Goal: Information Seeking & Learning: Learn about a topic

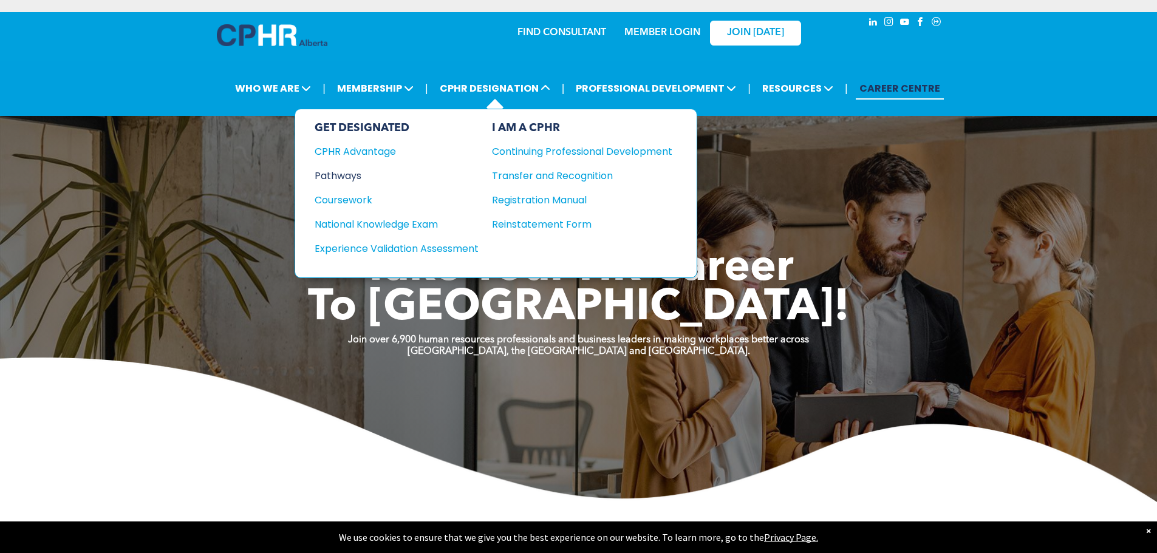
click at [364, 176] on div "Pathways" at bounding box center [389, 175] width 148 height 15
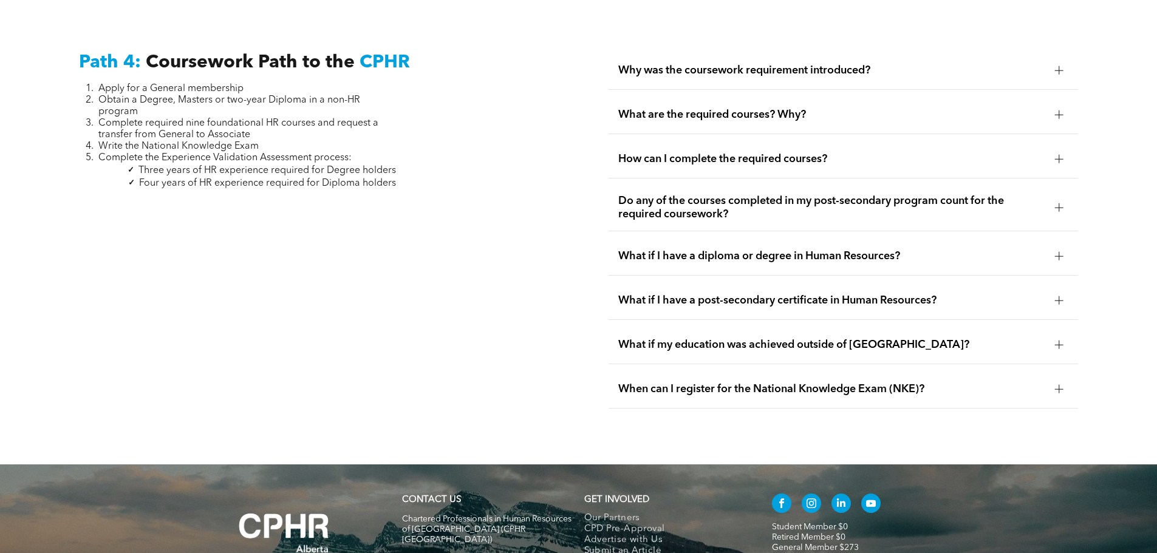
scroll to position [3643, 0]
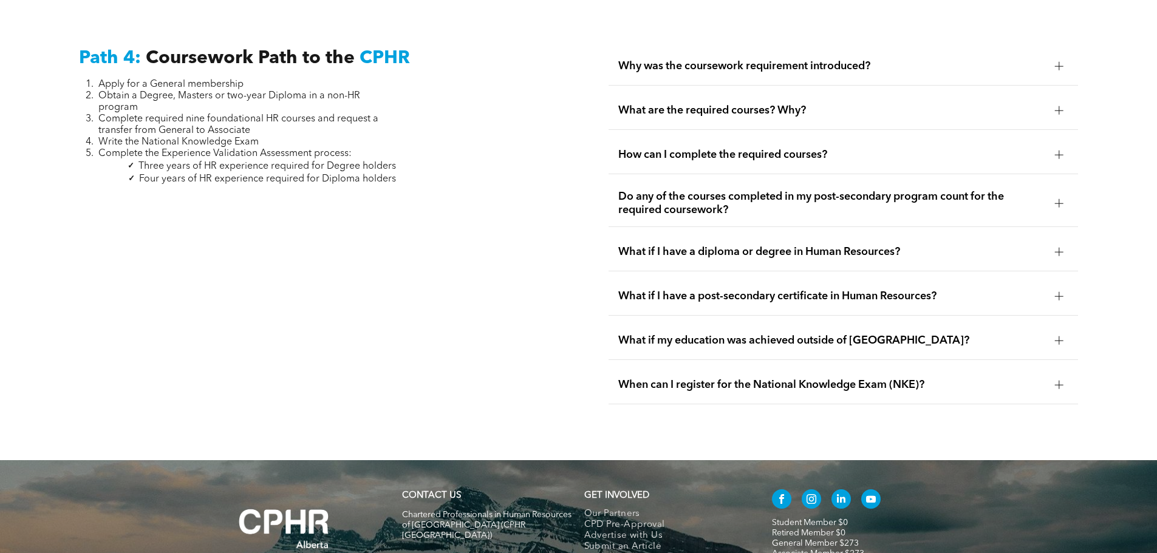
click at [1056, 381] on div at bounding box center [1059, 385] width 9 height 9
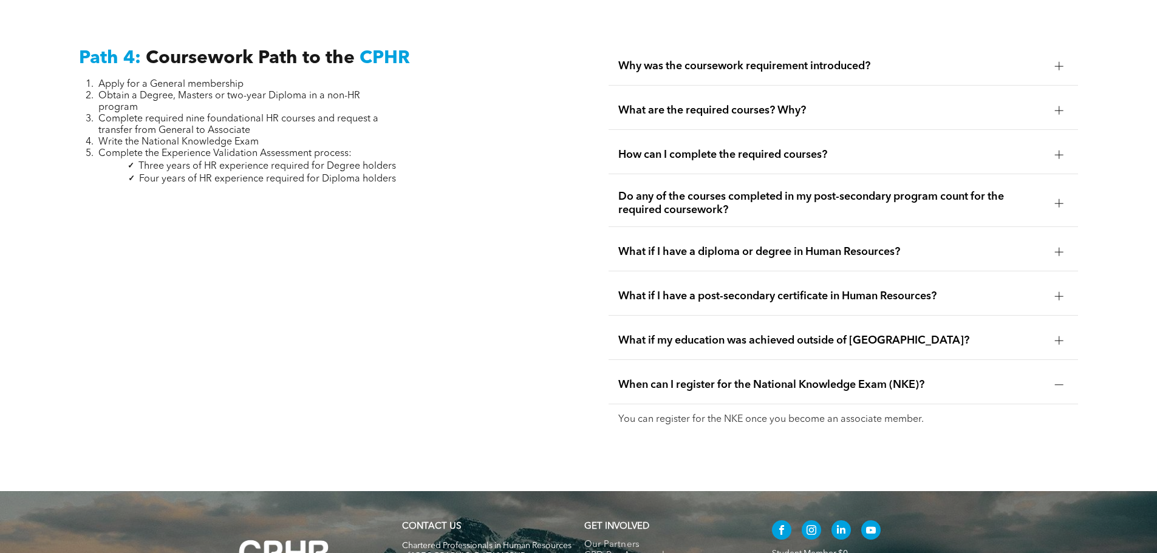
click at [1055, 381] on div at bounding box center [1059, 385] width 9 height 9
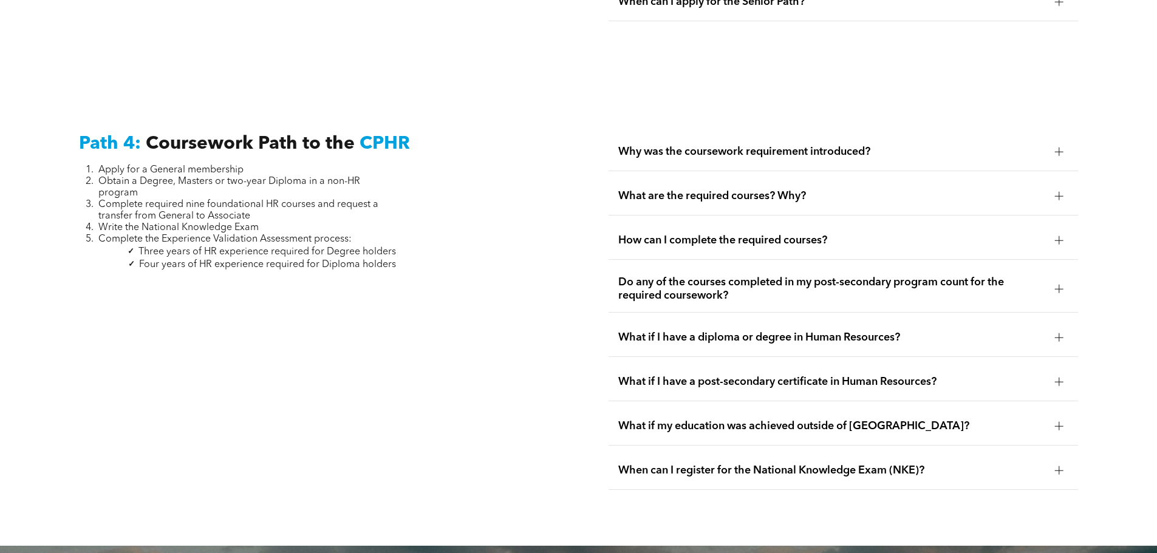
scroll to position [3522, 0]
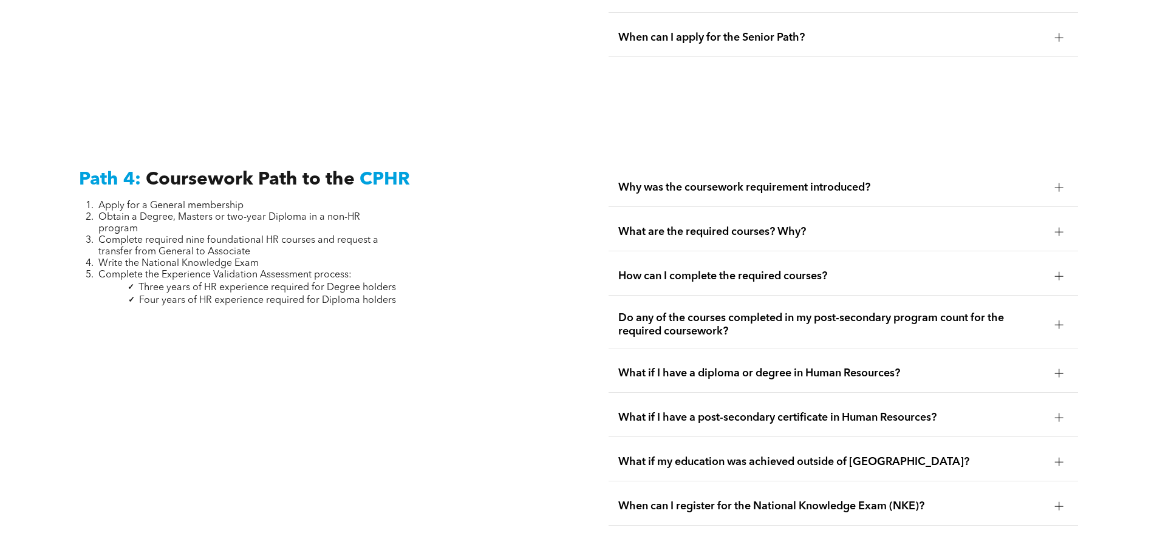
click at [1066, 267] on div at bounding box center [1059, 276] width 18 height 18
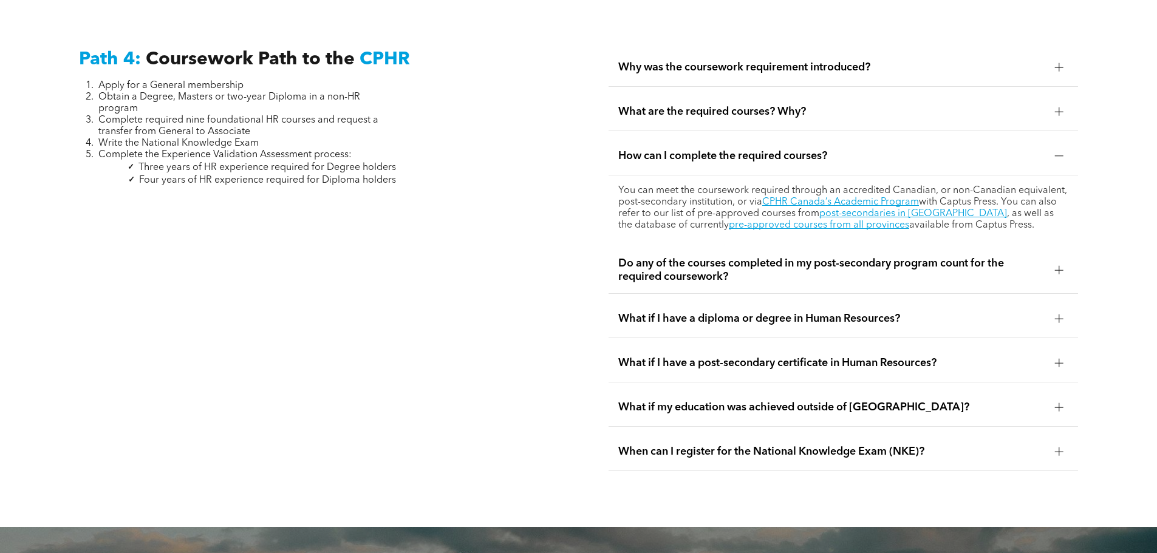
scroll to position [3643, 0]
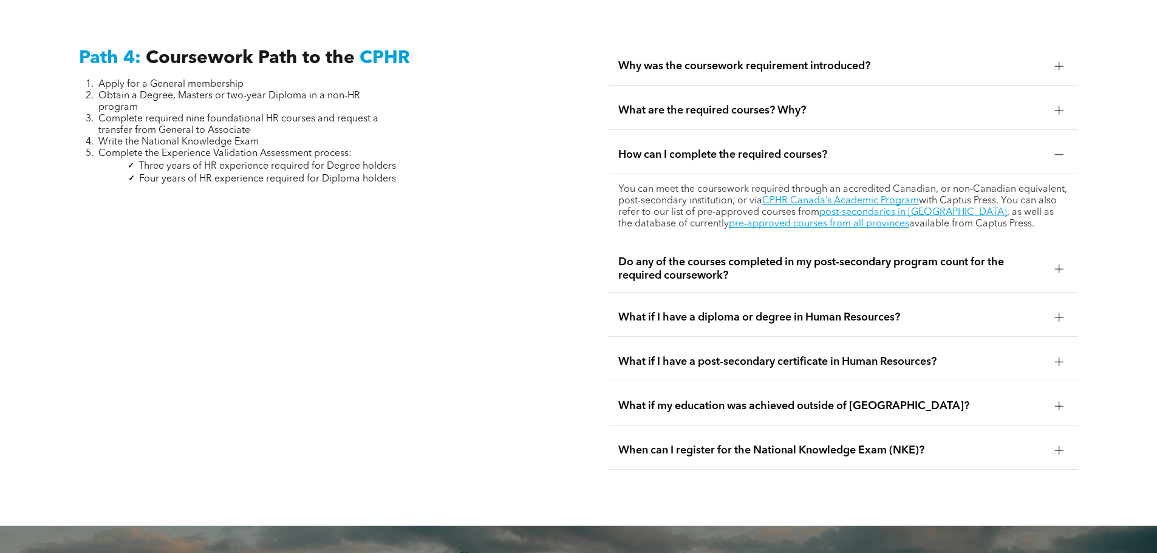
click at [1050, 308] on div at bounding box center [1059, 317] width 18 height 18
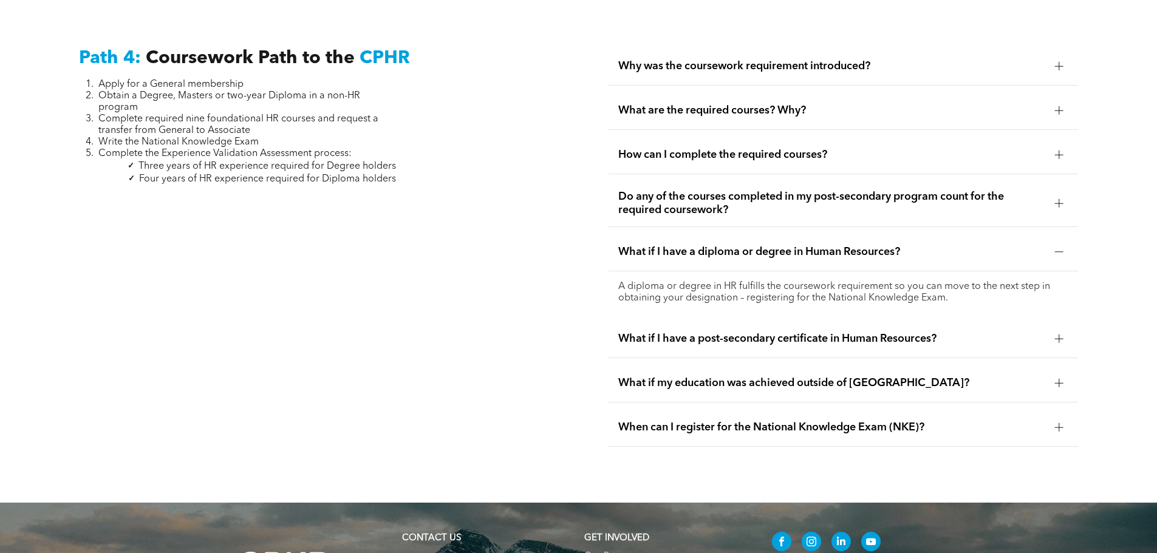
click at [1052, 330] on div at bounding box center [1059, 339] width 18 height 18
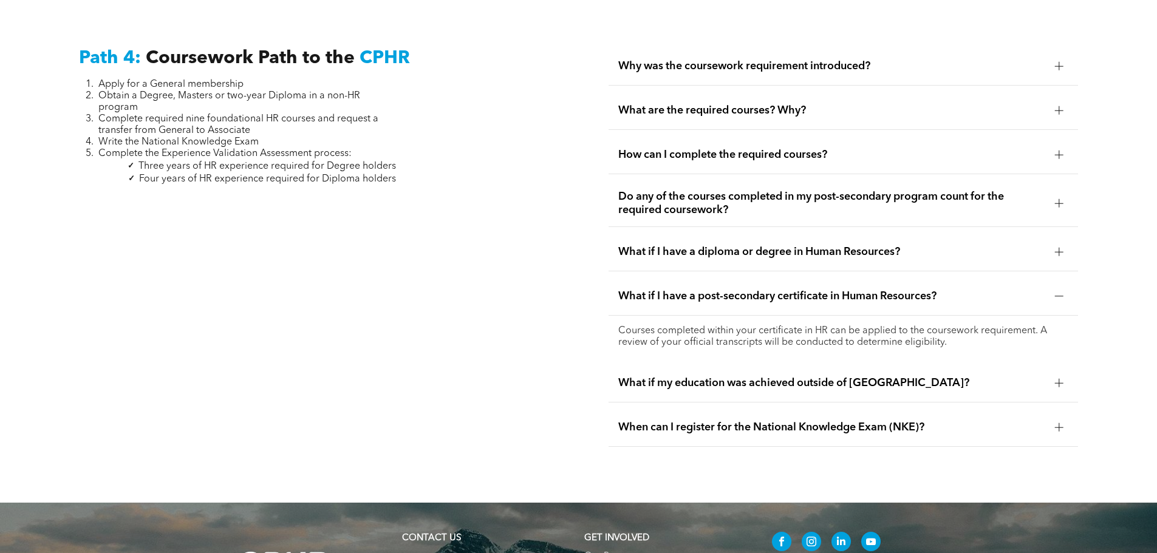
click at [1051, 287] on div at bounding box center [1059, 296] width 18 height 18
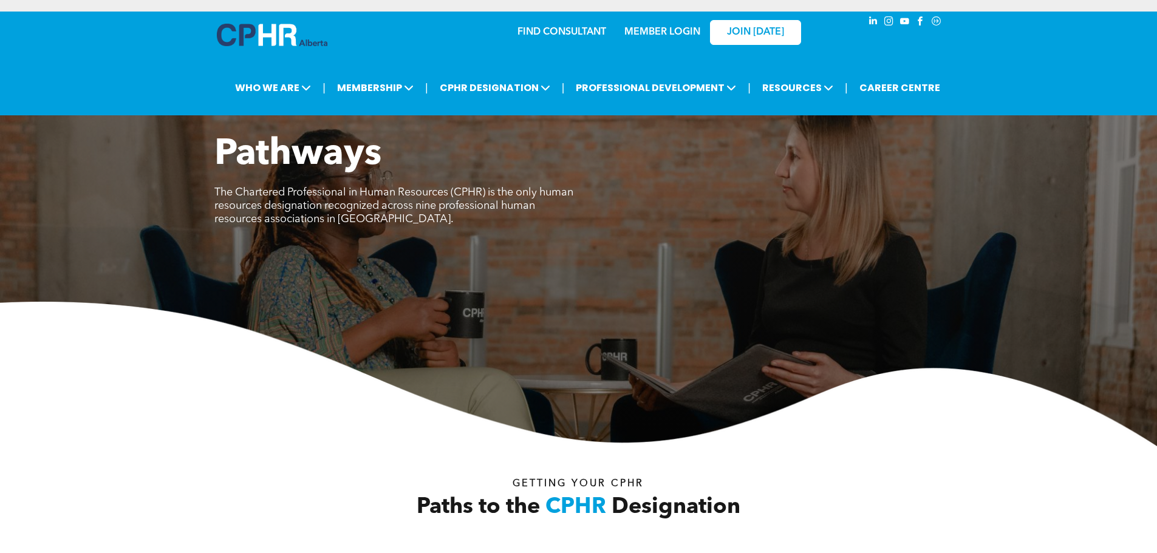
scroll to position [0, 0]
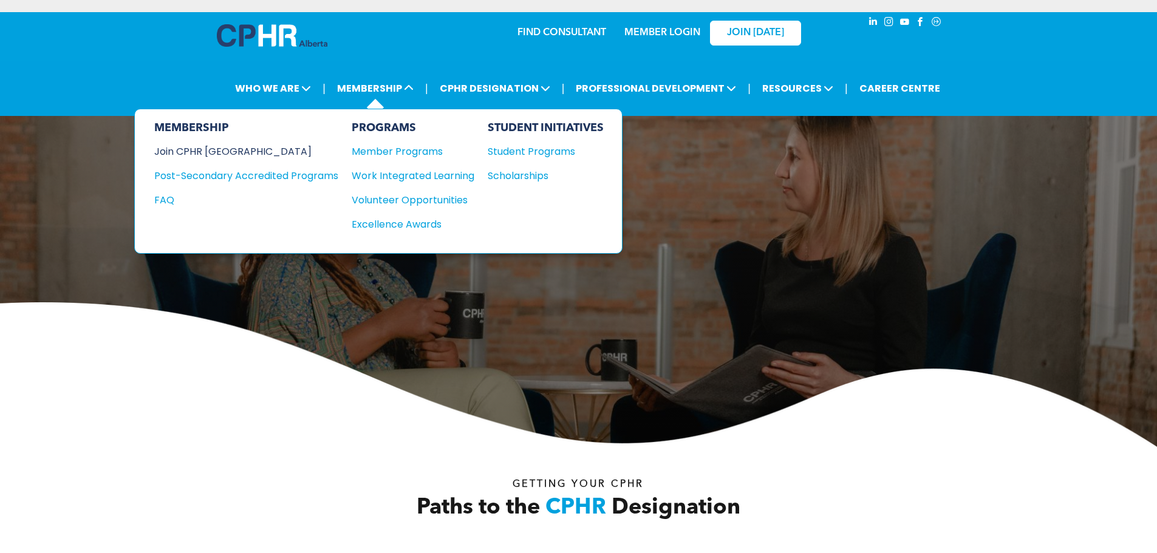
click at [205, 153] on div "Join CPHR [GEOGRAPHIC_DATA]" at bounding box center [237, 151] width 166 height 15
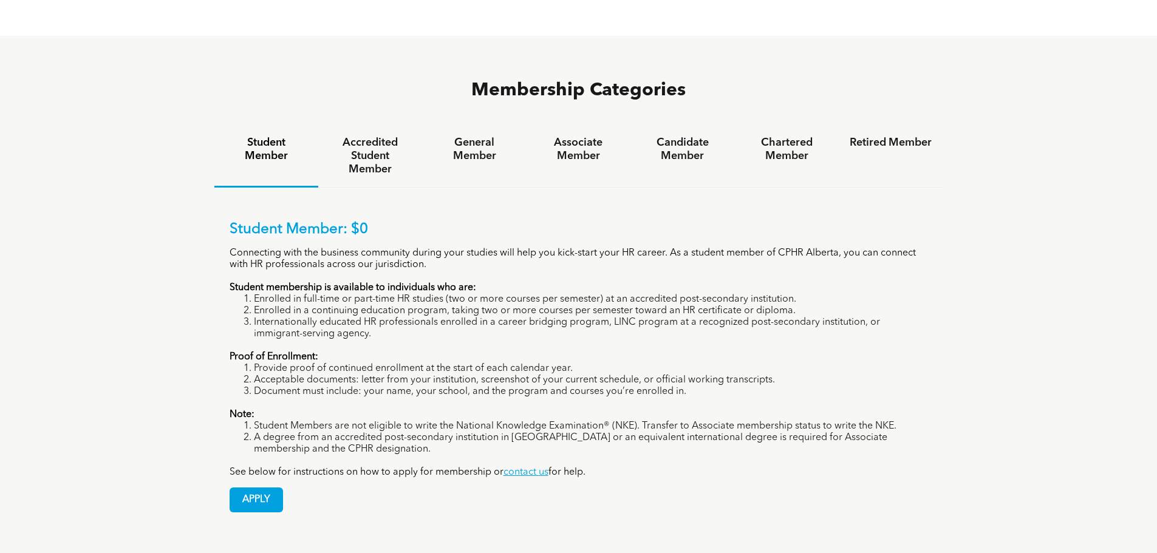
scroll to position [789, 0]
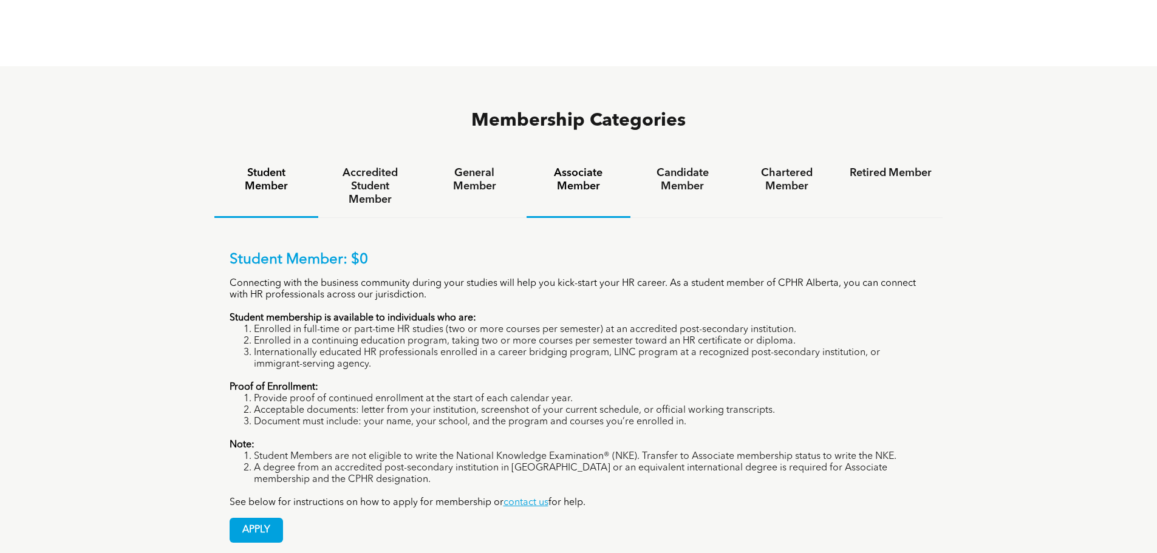
click at [558, 166] on h4 "Associate Member" at bounding box center [578, 179] width 82 height 27
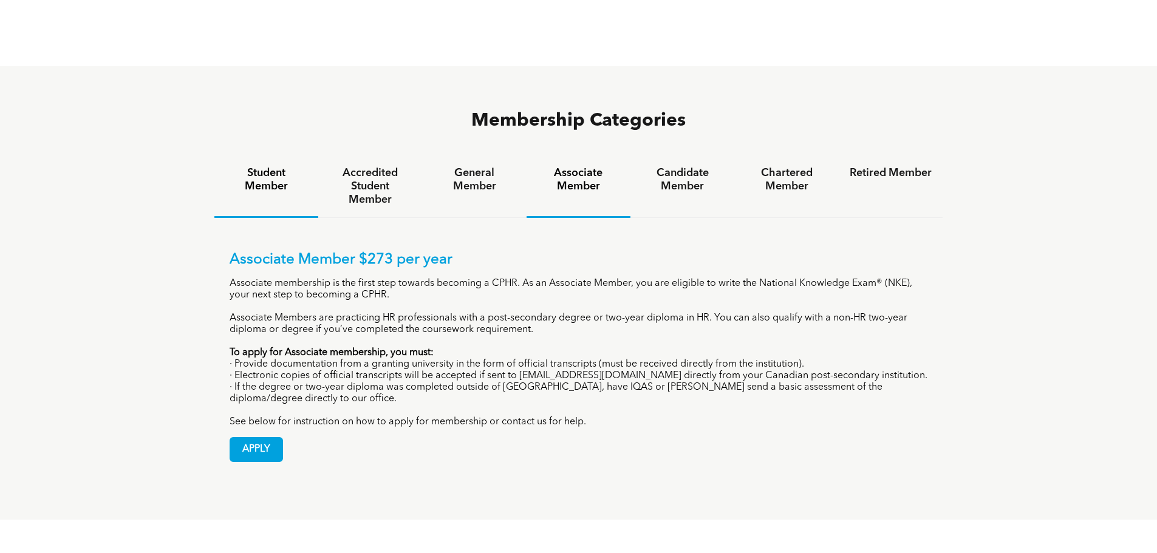
click at [250, 166] on h4 "Student Member" at bounding box center [266, 179] width 82 height 27
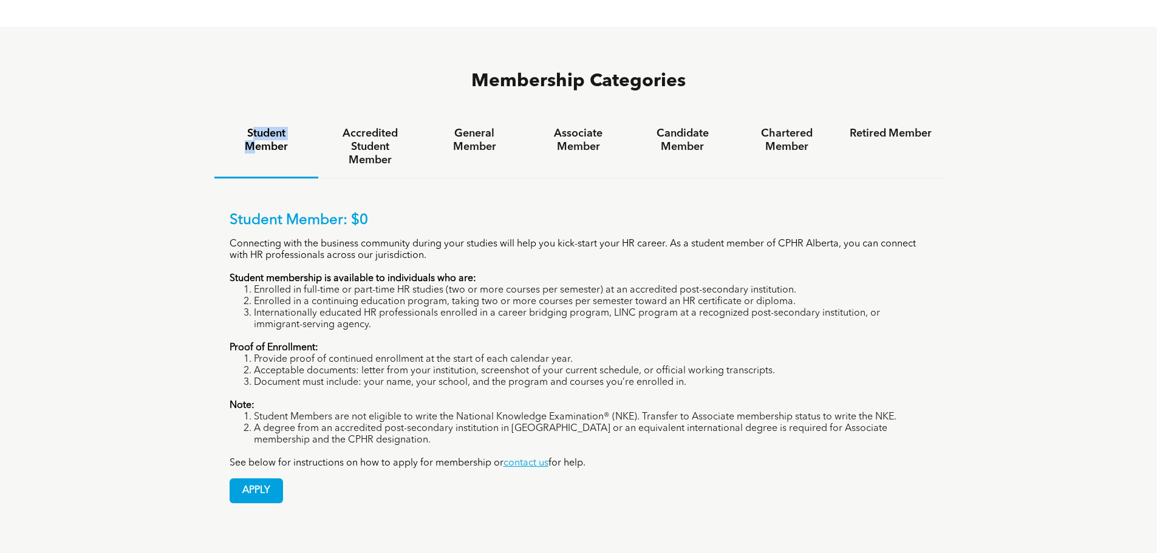
scroll to position [850, 0]
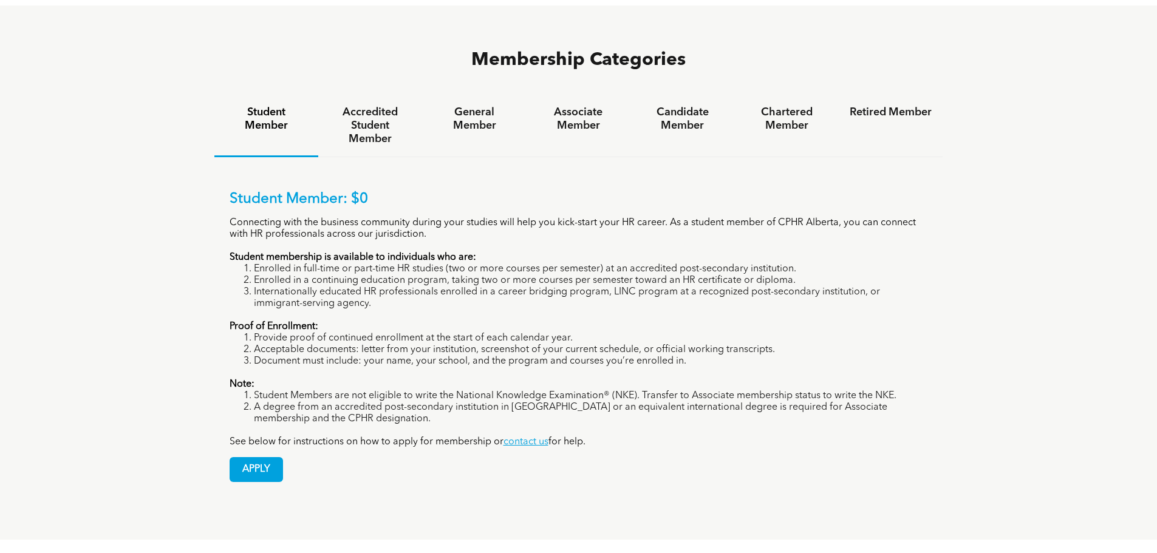
click at [254, 264] on li "Enrolled in full-time or part-time HR studies (two or more courses per semester…" at bounding box center [591, 270] width 674 height 12
click at [672, 106] on h4 "Candidate Member" at bounding box center [682, 119] width 82 height 27
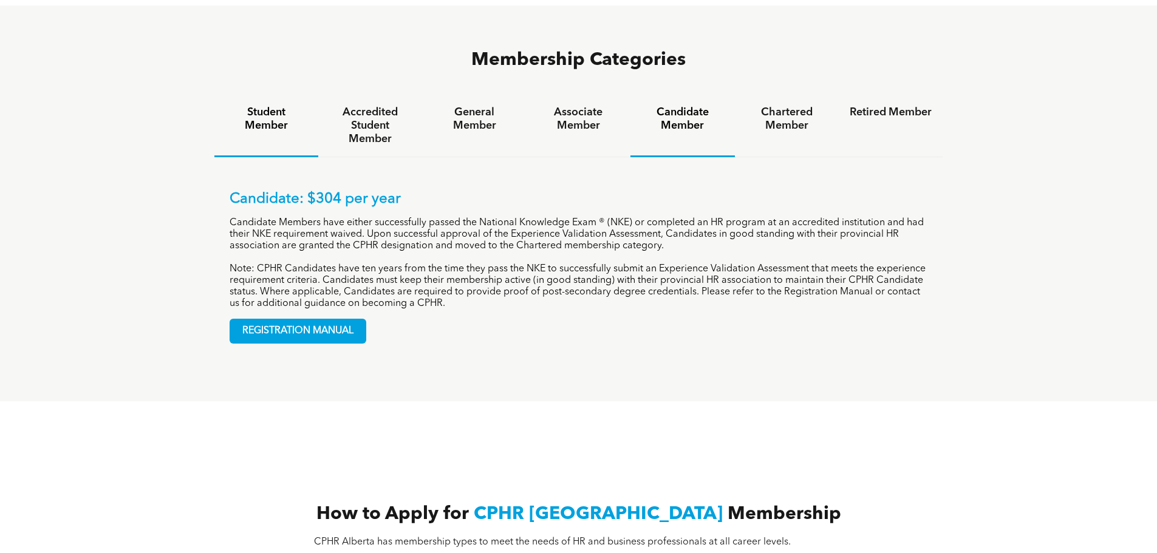
click at [257, 106] on h4 "Student Member" at bounding box center [266, 119] width 82 height 27
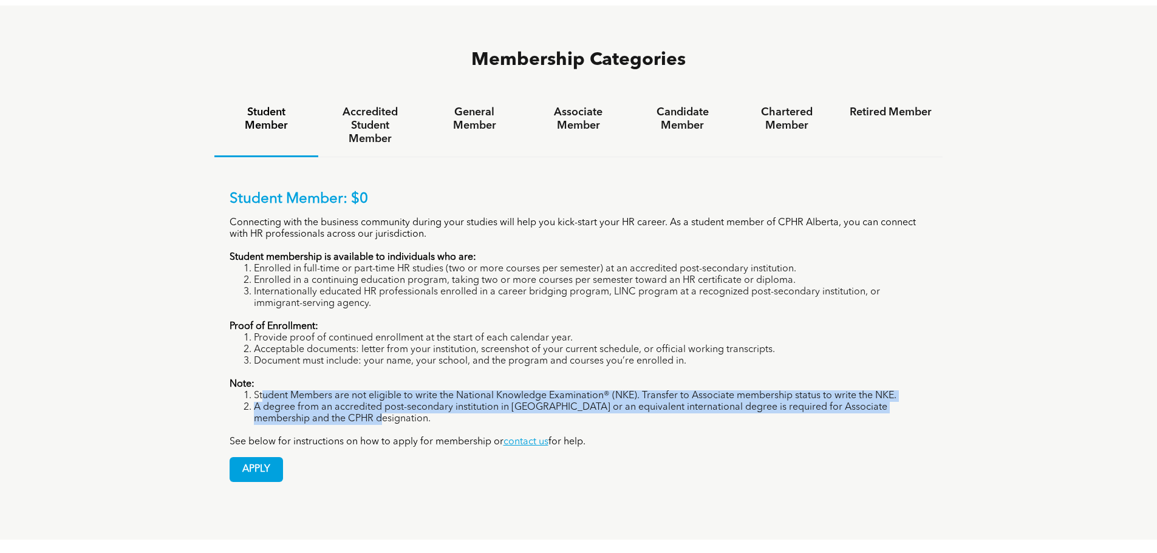
drag, startPoint x: 261, startPoint y: 350, endPoint x: 896, endPoint y: 375, distance: 635.6
click at [896, 390] on ol "Student Members are not eligible to write the National Knowledge Examination® (…" at bounding box center [579, 407] width 698 height 35
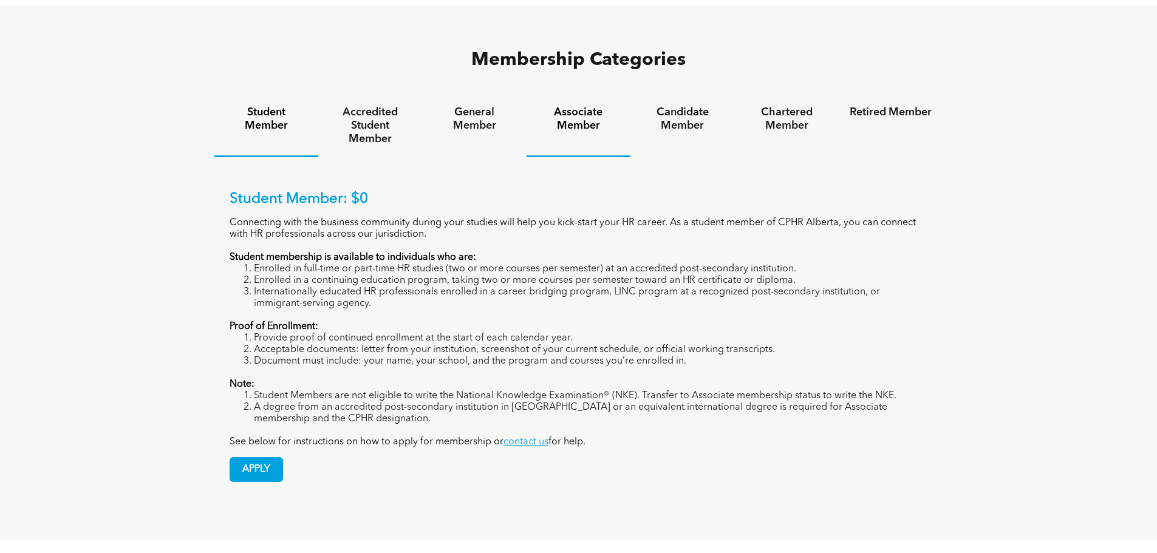
click at [604, 106] on h4 "Associate Member" at bounding box center [578, 119] width 82 height 27
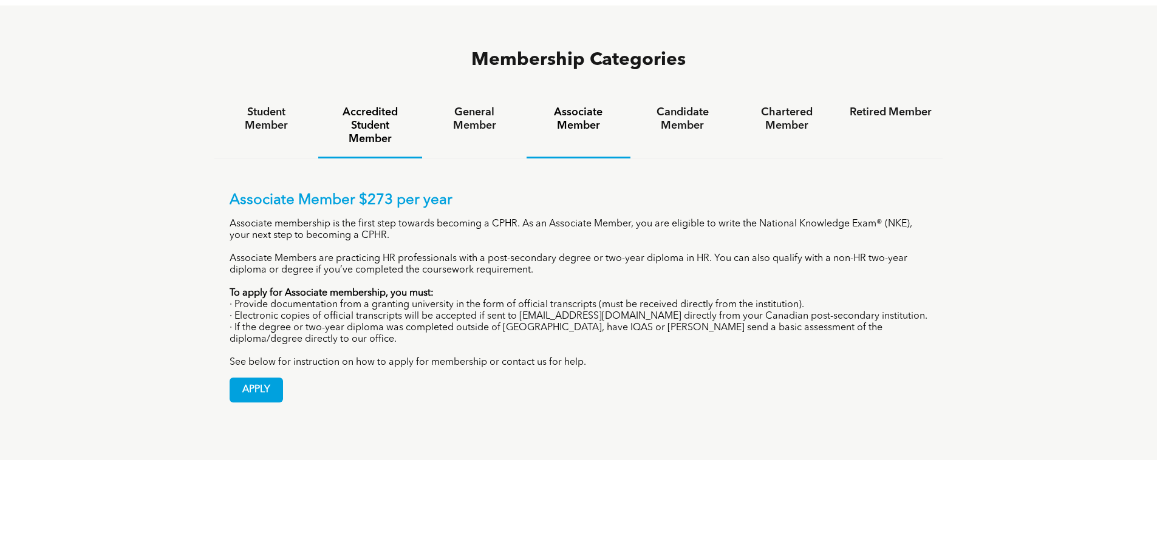
click at [386, 106] on h4 "Accredited Student Member" at bounding box center [370, 126] width 82 height 40
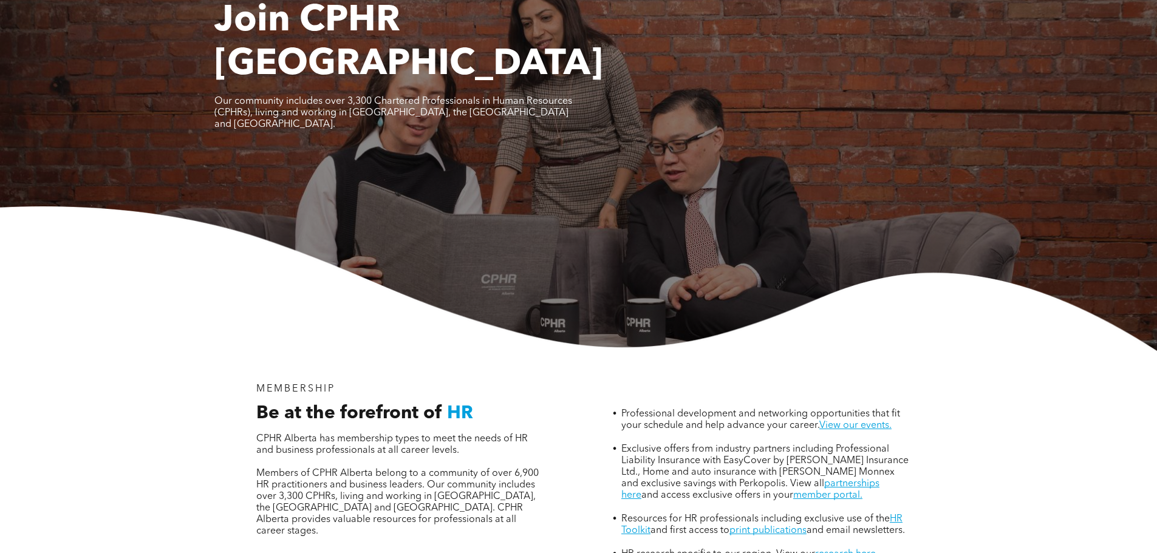
scroll to position [0, 0]
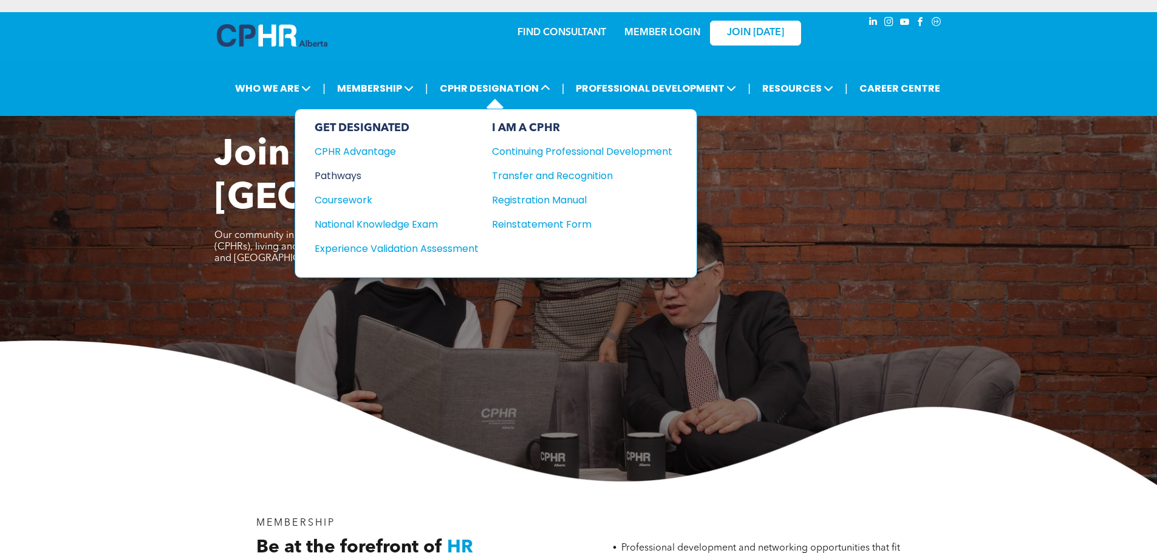
click at [358, 172] on div "Pathways" at bounding box center [389, 175] width 148 height 15
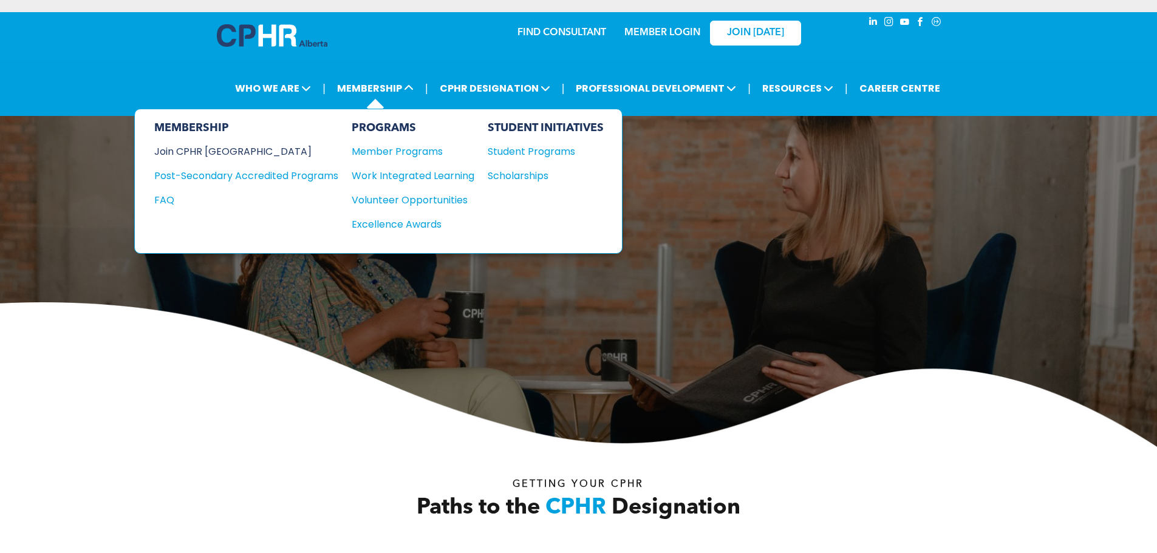
click at [234, 151] on div "Join CPHR [GEOGRAPHIC_DATA]" at bounding box center [237, 151] width 166 height 15
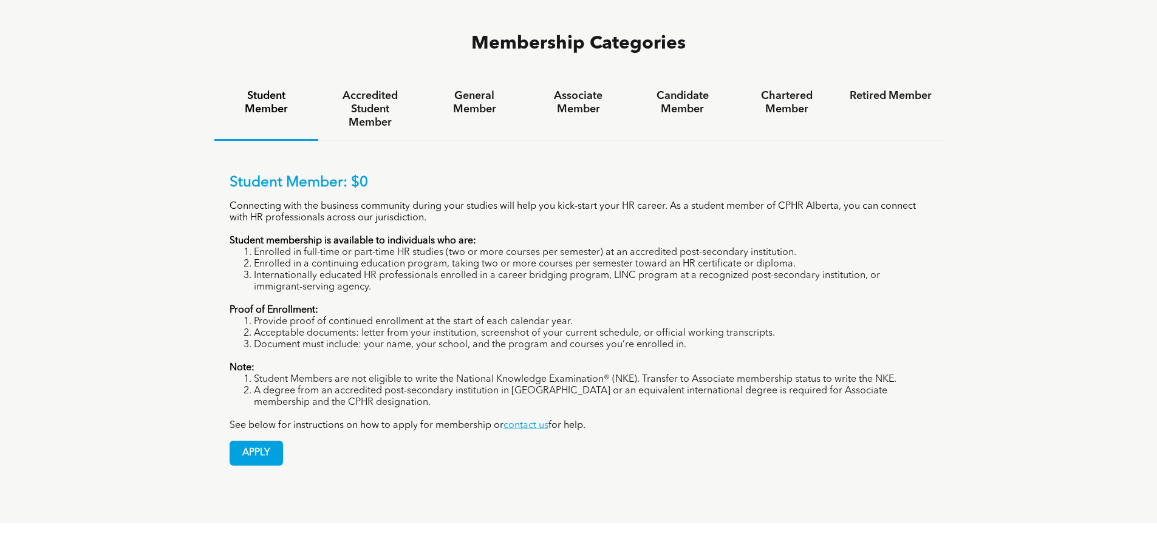
scroll to position [972, 0]
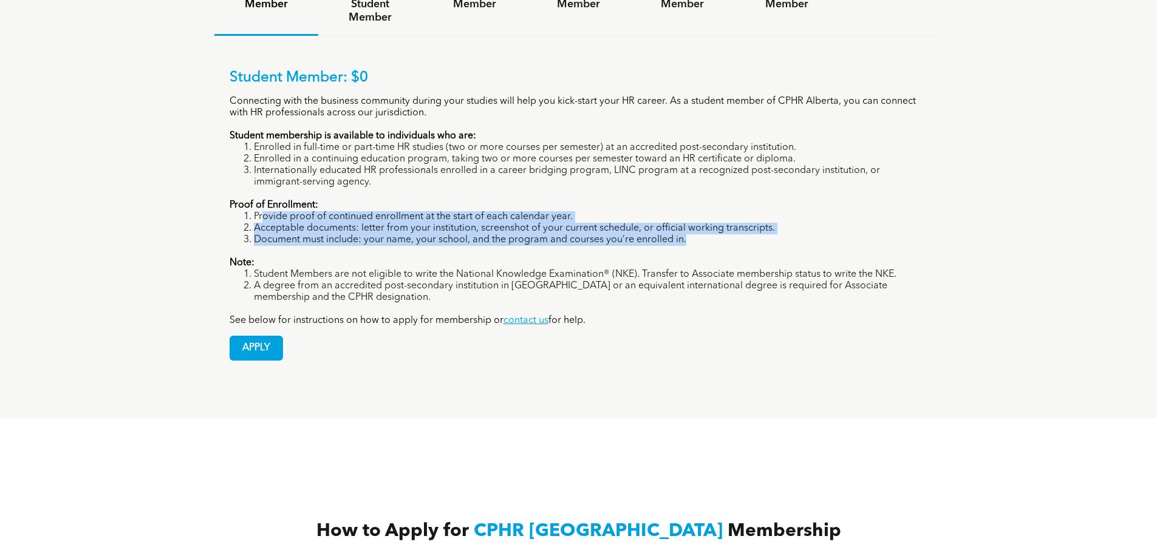
drag, startPoint x: 261, startPoint y: 168, endPoint x: 684, endPoint y: 205, distance: 424.9
click at [684, 205] on div "Student Member: $0 Connecting with the business community during your studies w…" at bounding box center [579, 197] width 698 height 257
click at [701, 202] on div "Student Member: $0 Connecting with the business community during your studies w…" at bounding box center [579, 197] width 698 height 257
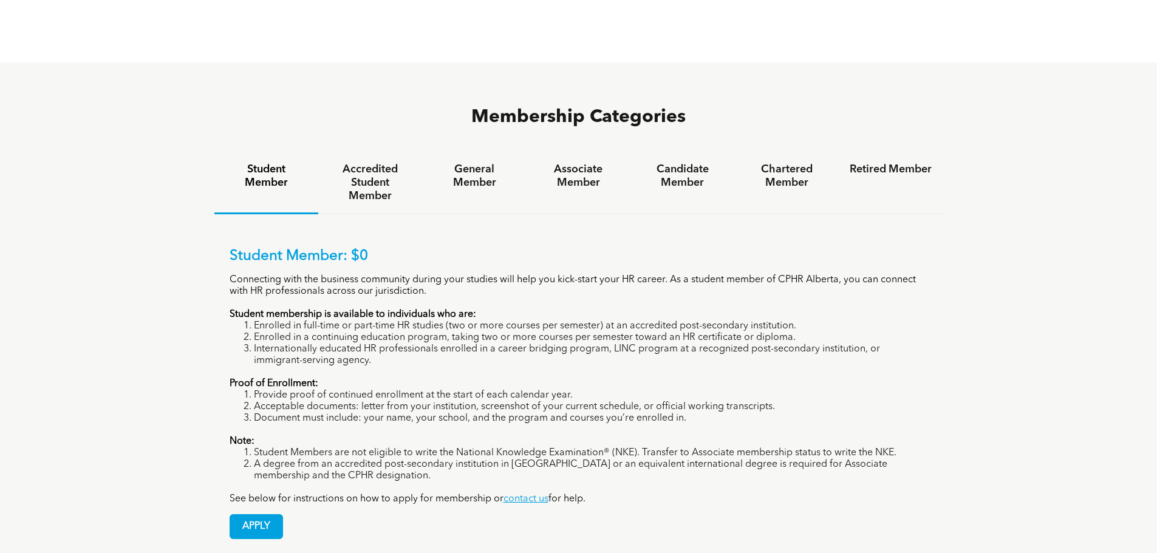
scroll to position [789, 0]
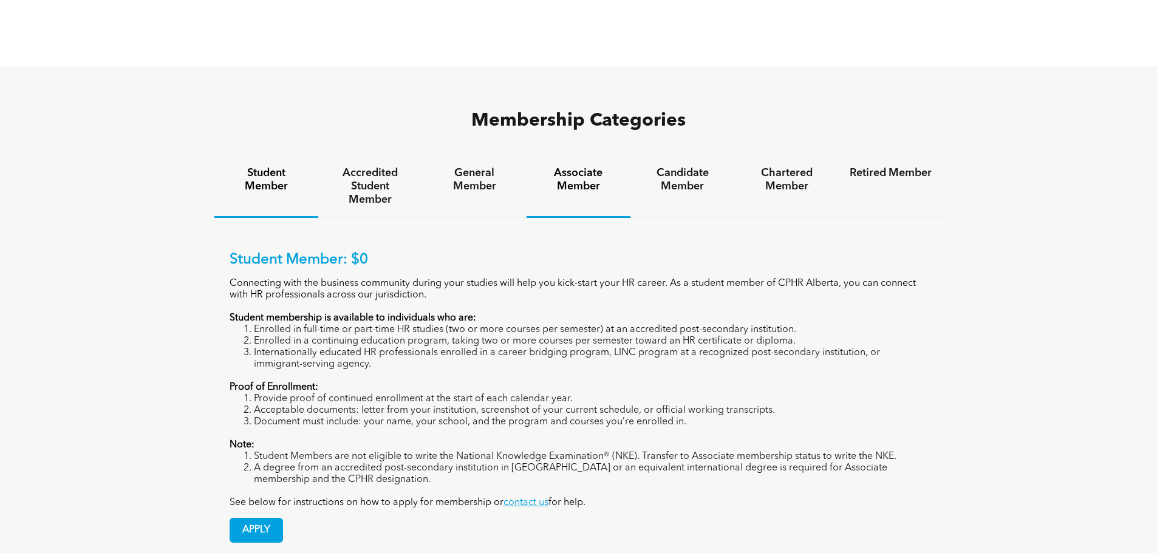
click at [581, 166] on h4 "Associate Member" at bounding box center [578, 179] width 82 height 27
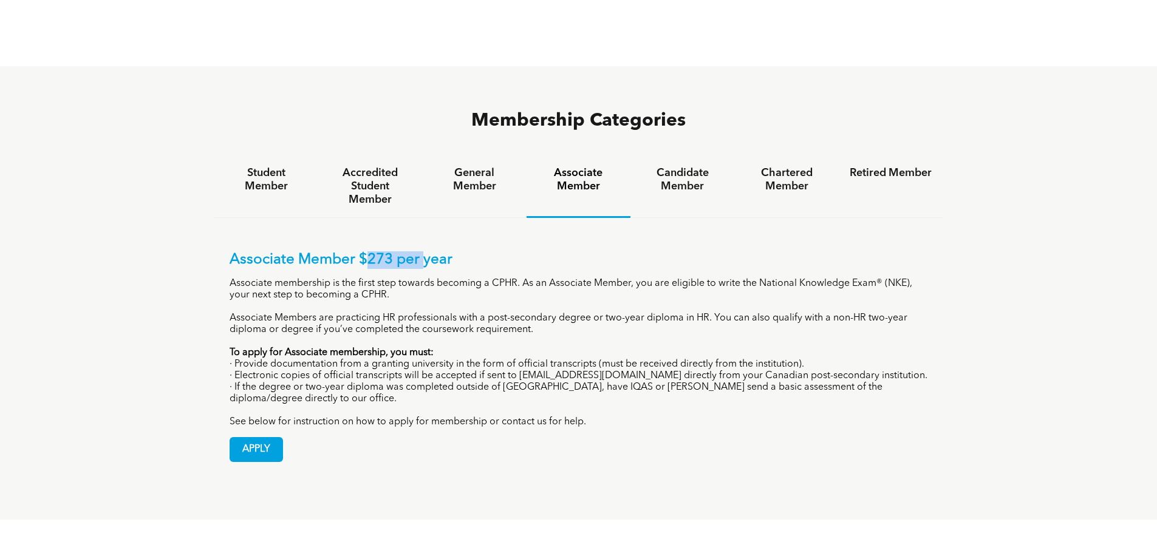
drag, startPoint x: 368, startPoint y: 215, endPoint x: 420, endPoint y: 213, distance: 52.3
click at [420, 251] on p "Associate Member $273 per year" at bounding box center [579, 260] width 698 height 18
click at [548, 251] on div "Associate Member $273 per year Associate membership is the first step towards b…" at bounding box center [579, 339] width 698 height 177
click at [375, 166] on h4 "Accredited Student Member" at bounding box center [370, 186] width 82 height 40
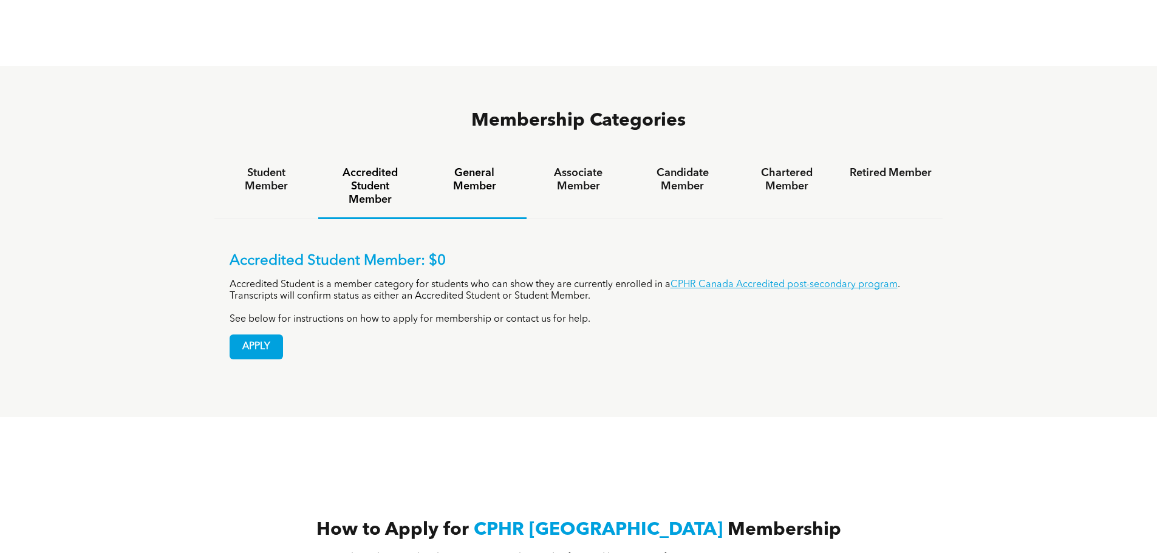
click at [469, 155] on div "General Member" at bounding box center [474, 187] width 104 height 64
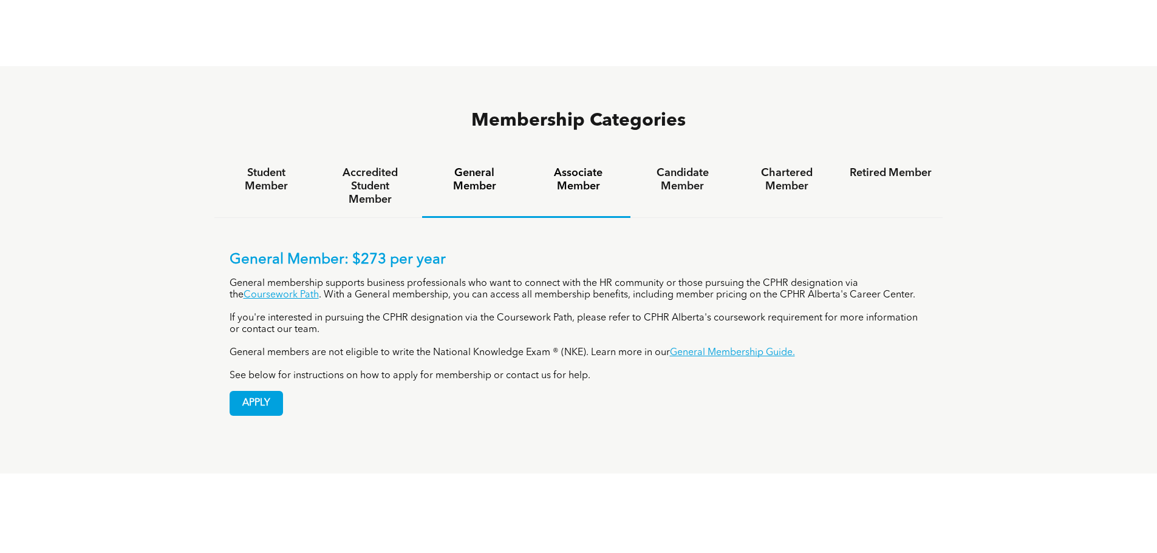
click at [571, 155] on div "Associate Member" at bounding box center [578, 186] width 104 height 63
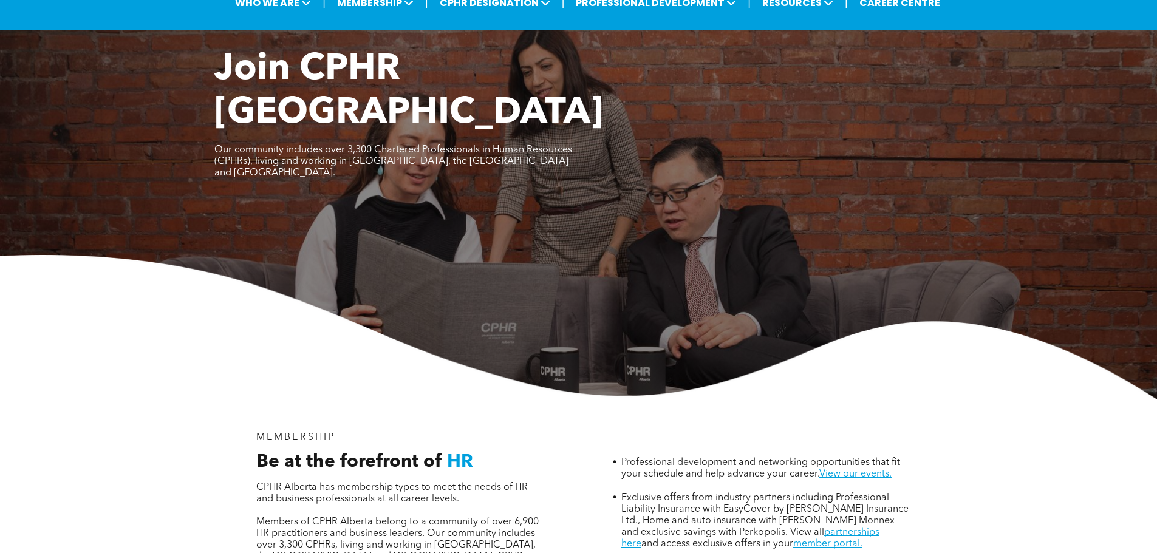
scroll to position [0, 0]
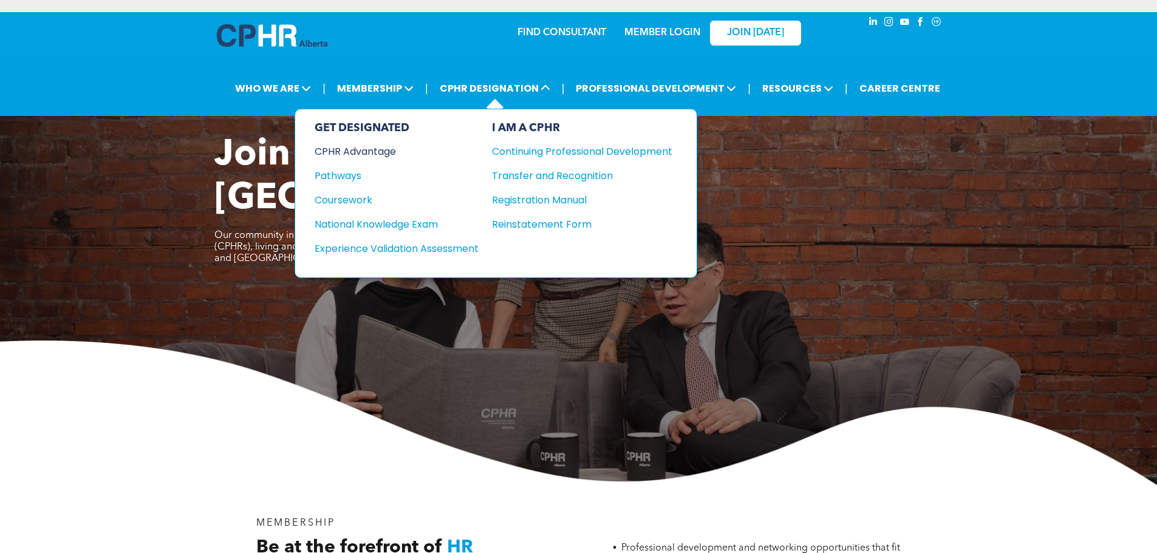
click at [383, 154] on div "CPHR Advantage" at bounding box center [389, 151] width 148 height 15
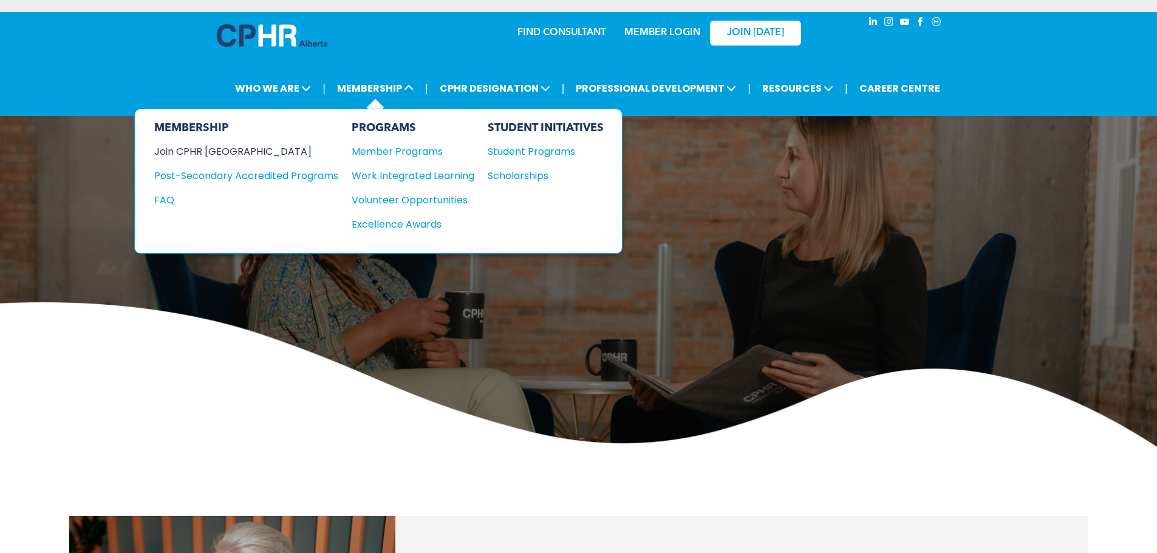
click at [224, 147] on div "Join CPHR [GEOGRAPHIC_DATA]" at bounding box center [237, 151] width 166 height 15
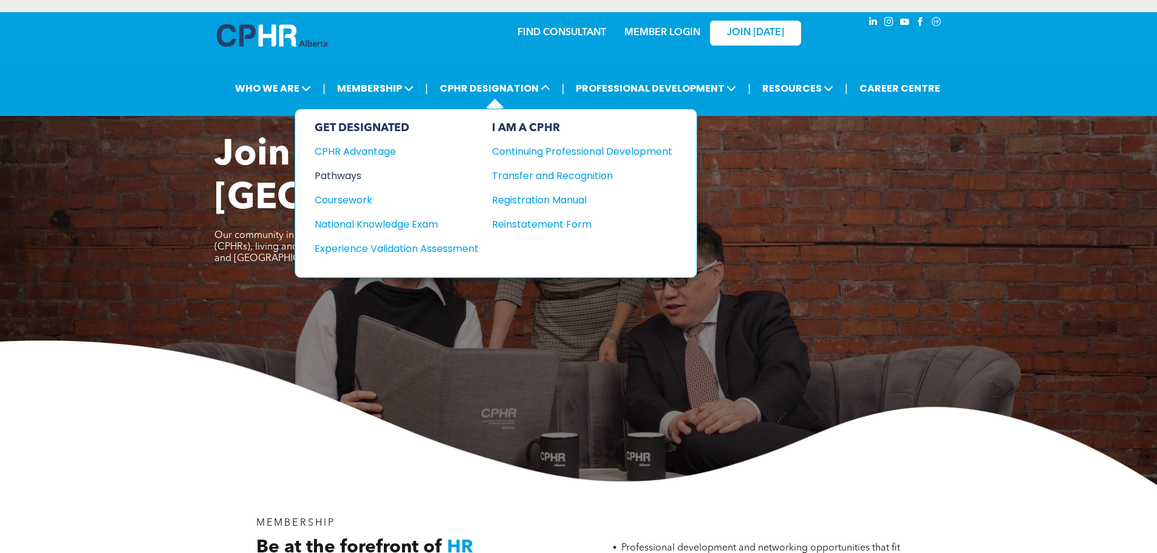
click at [353, 177] on div "Pathways" at bounding box center [389, 175] width 148 height 15
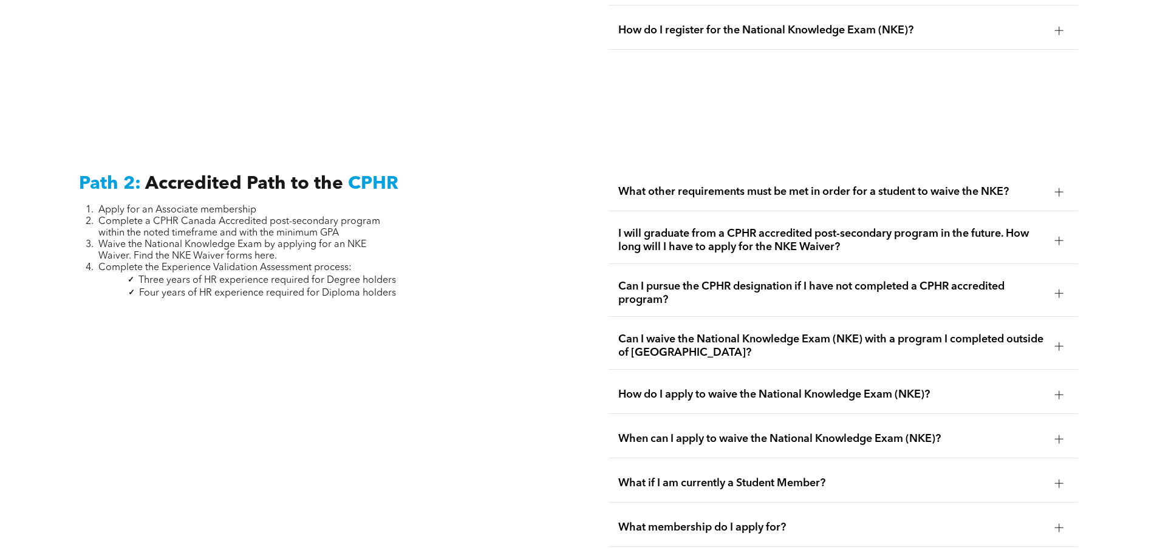
scroll to position [1943, 0]
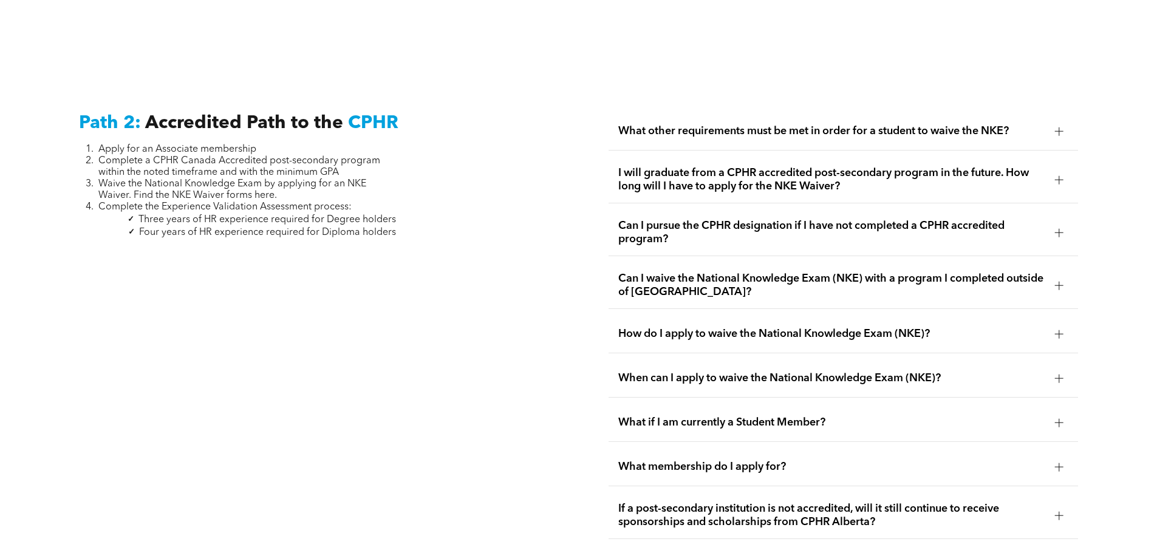
click at [1054, 122] on div at bounding box center [1059, 131] width 18 height 18
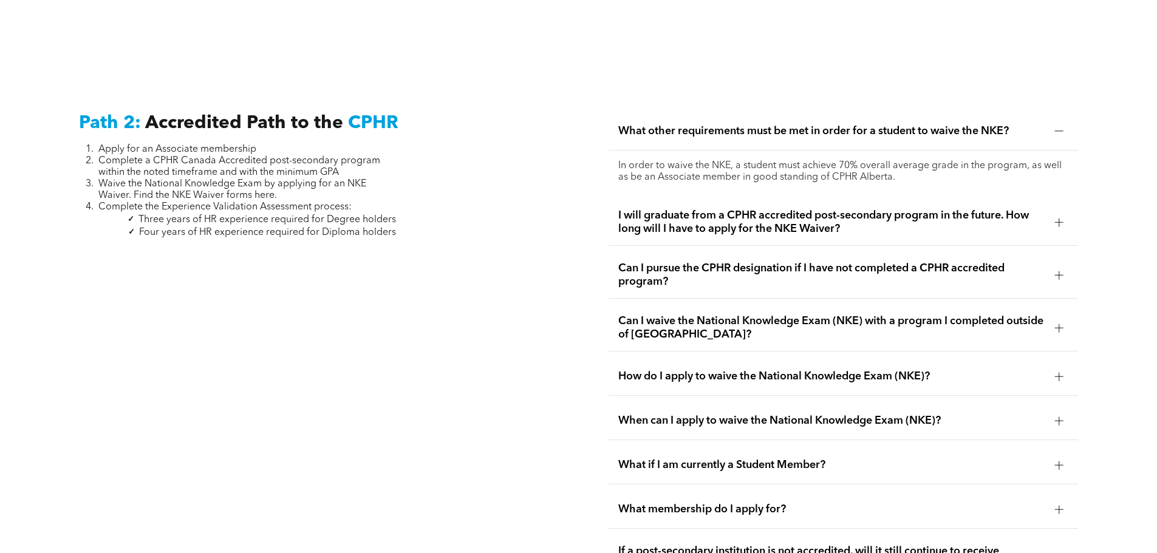
click at [1058, 218] on div at bounding box center [1059, 222] width 9 height 9
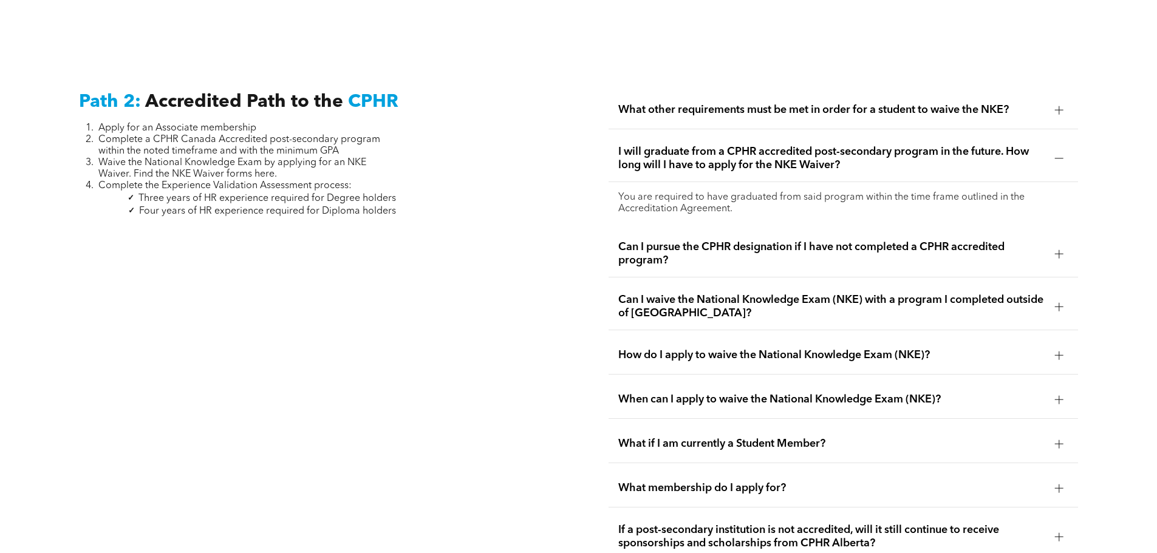
scroll to position [1882, 0]
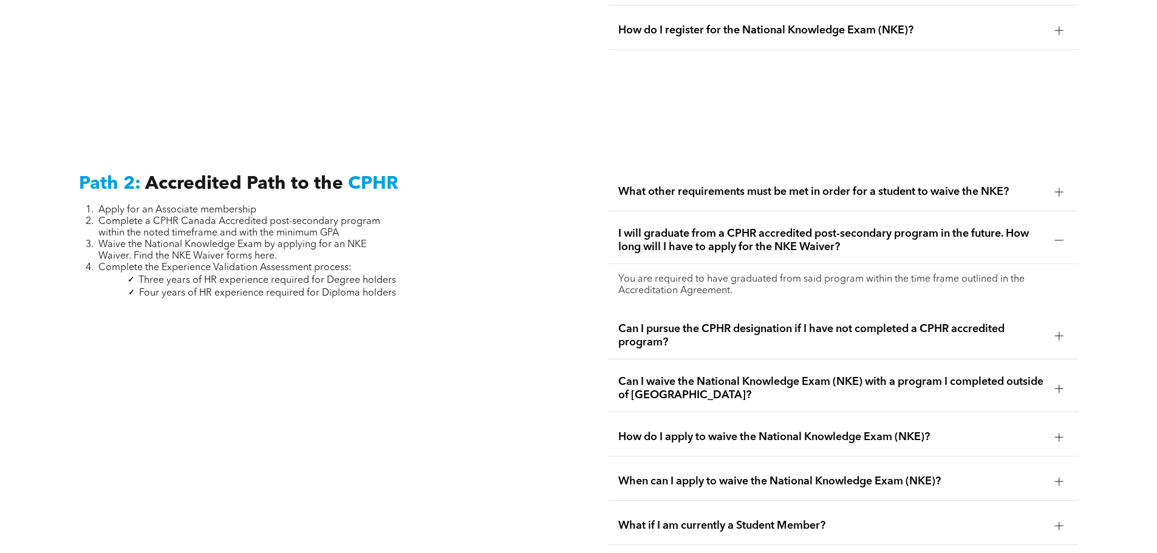
click at [1057, 236] on div at bounding box center [1059, 240] width 9 height 9
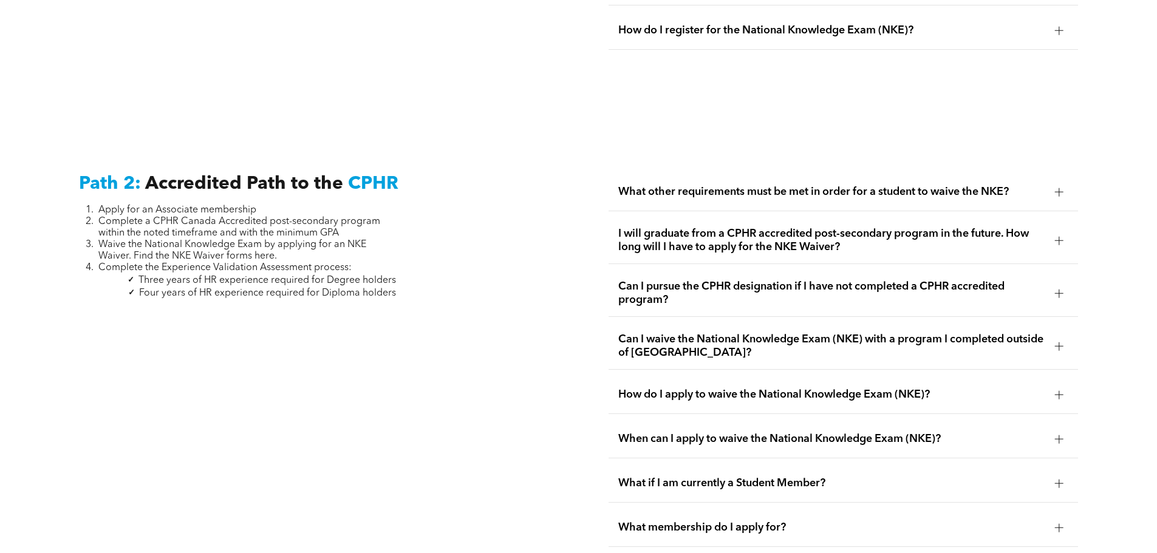
click at [1055, 192] on div at bounding box center [1059, 192] width 9 height 1
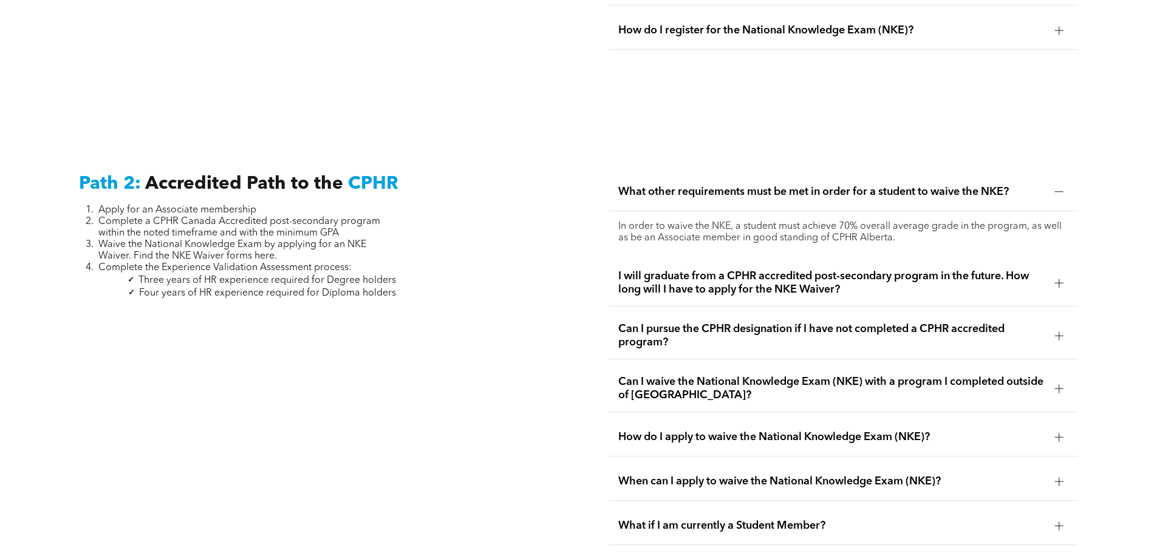
click at [1055, 192] on div at bounding box center [1059, 192] width 9 height 1
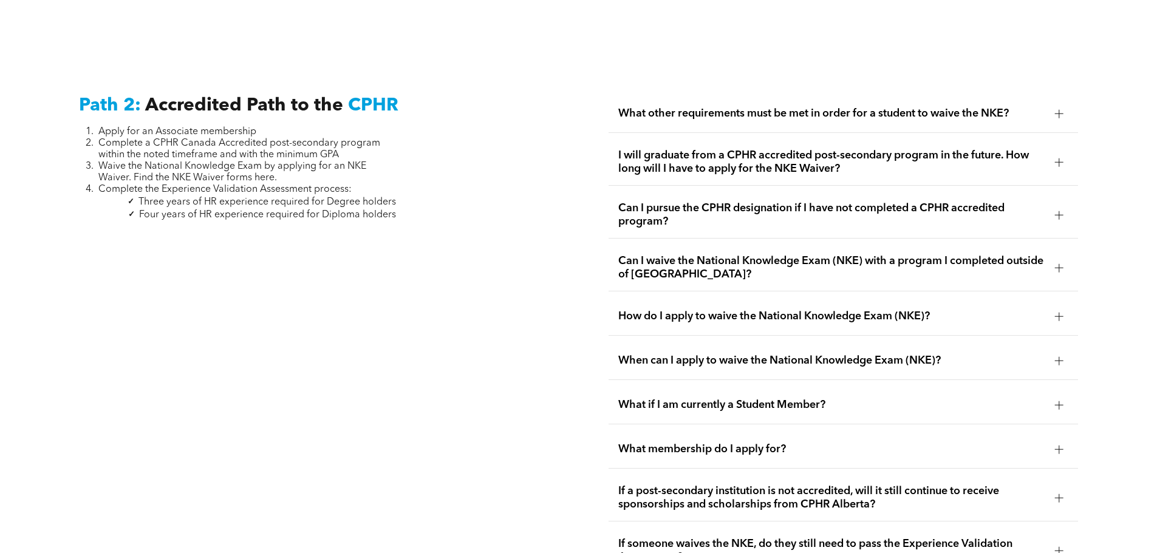
scroll to position [2004, 0]
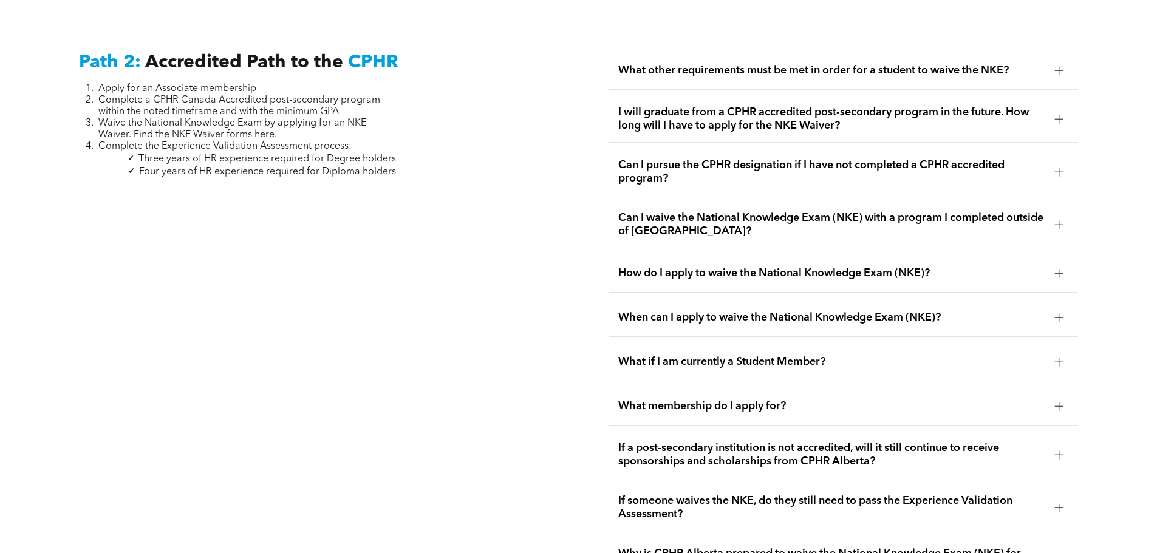
click at [1055, 168] on div at bounding box center [1059, 172] width 9 height 9
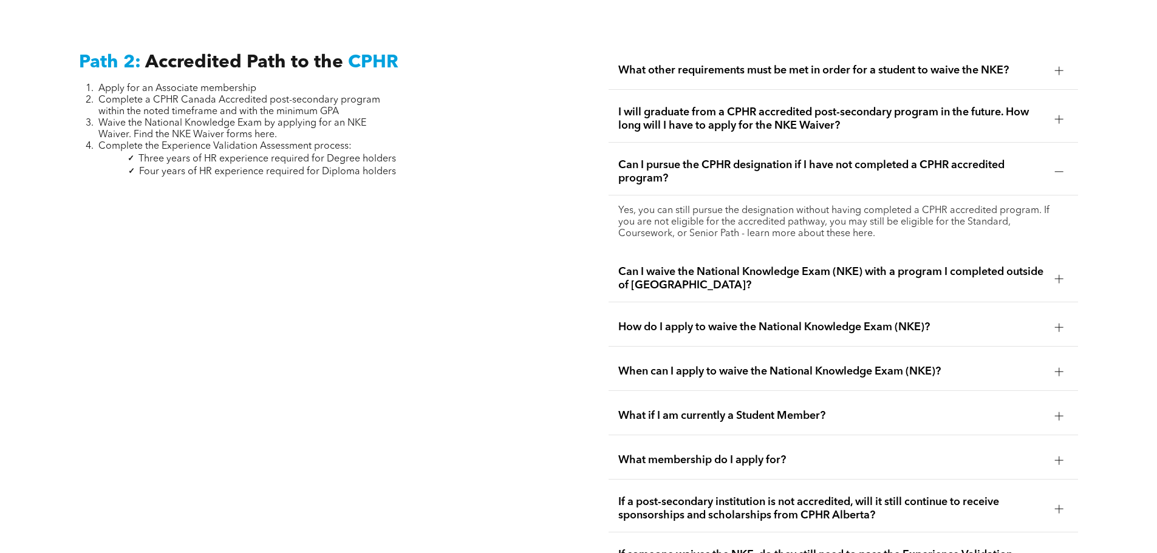
click at [1055, 168] on div at bounding box center [1059, 172] width 9 height 9
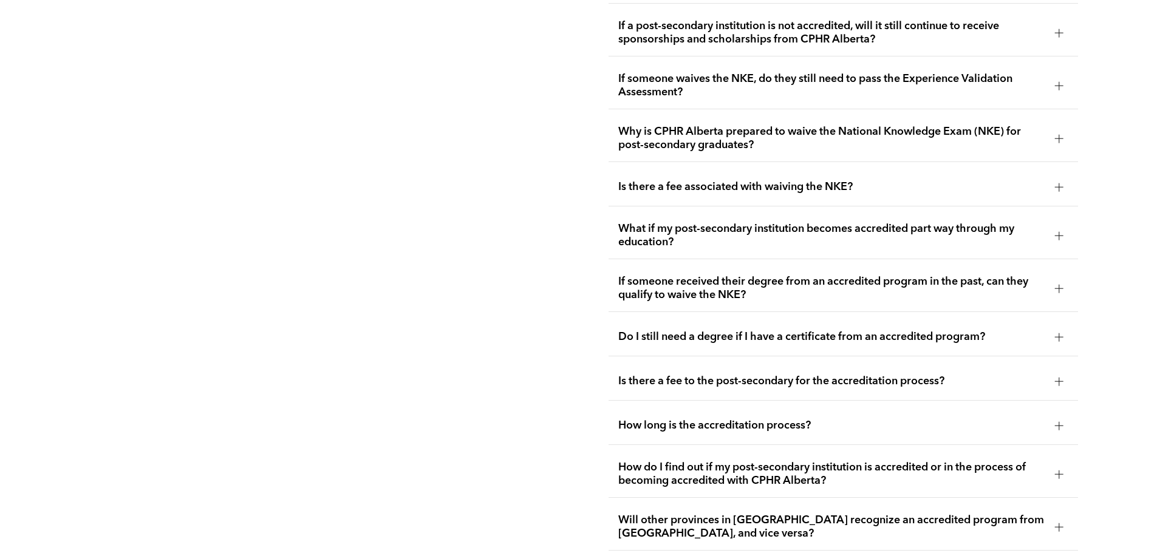
scroll to position [2429, 0]
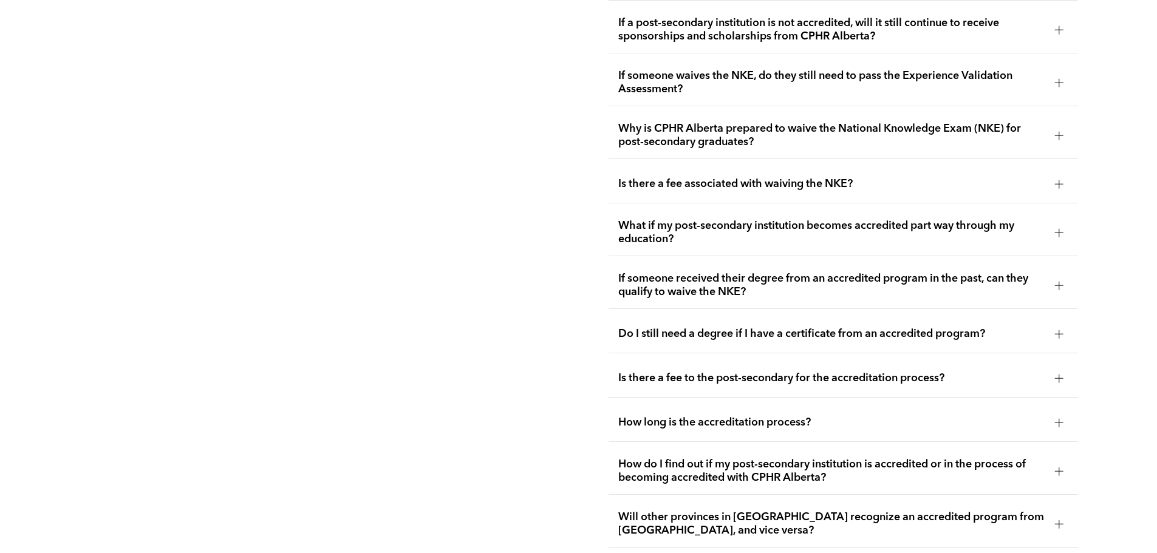
click at [1054, 175] on div at bounding box center [1059, 184] width 18 height 18
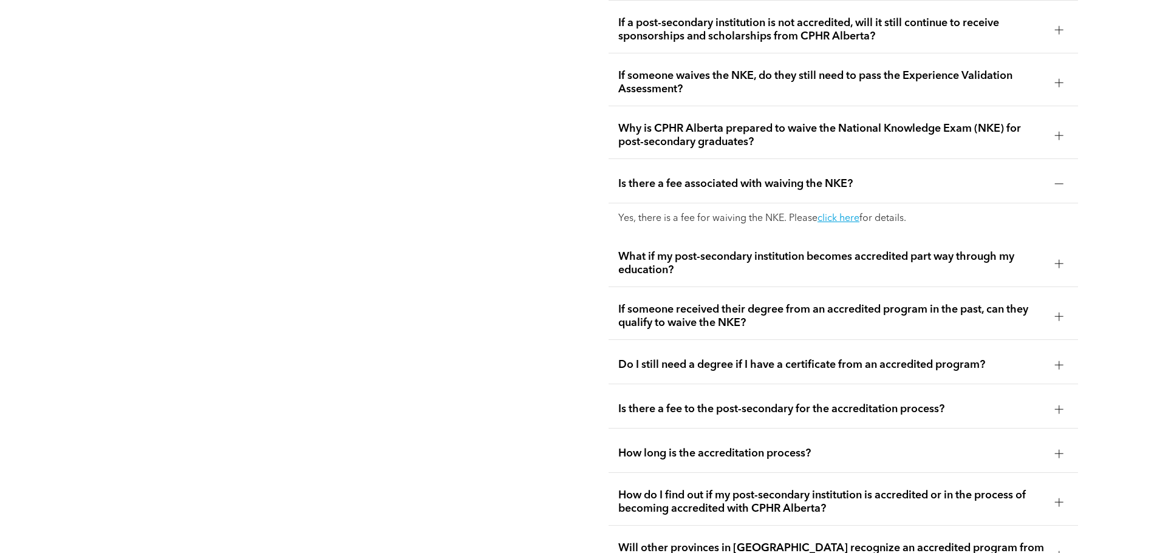
click at [1054, 175] on div at bounding box center [1059, 184] width 18 height 18
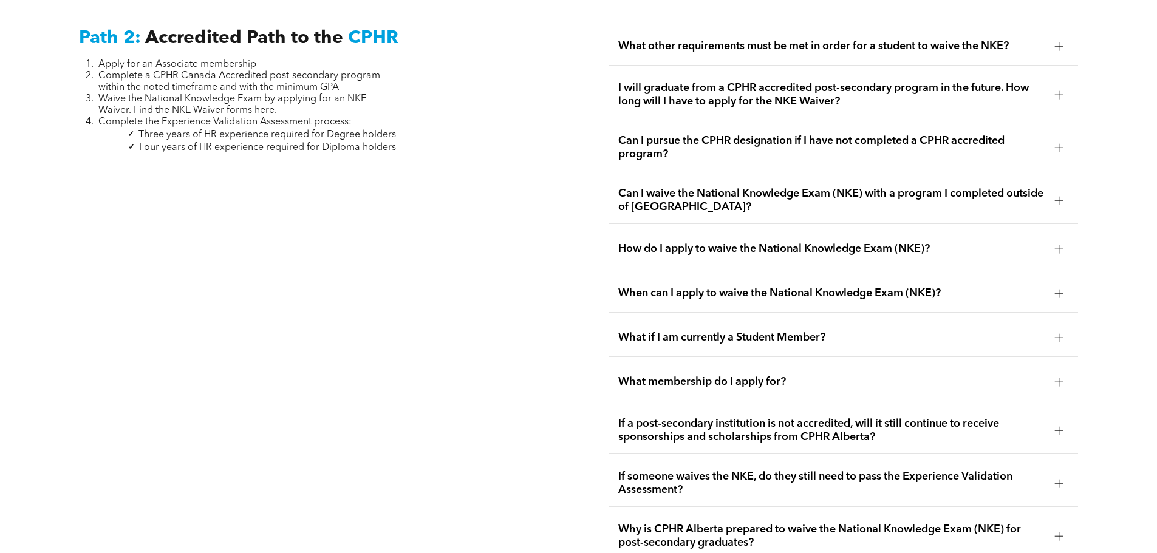
scroll to position [1882, 0]
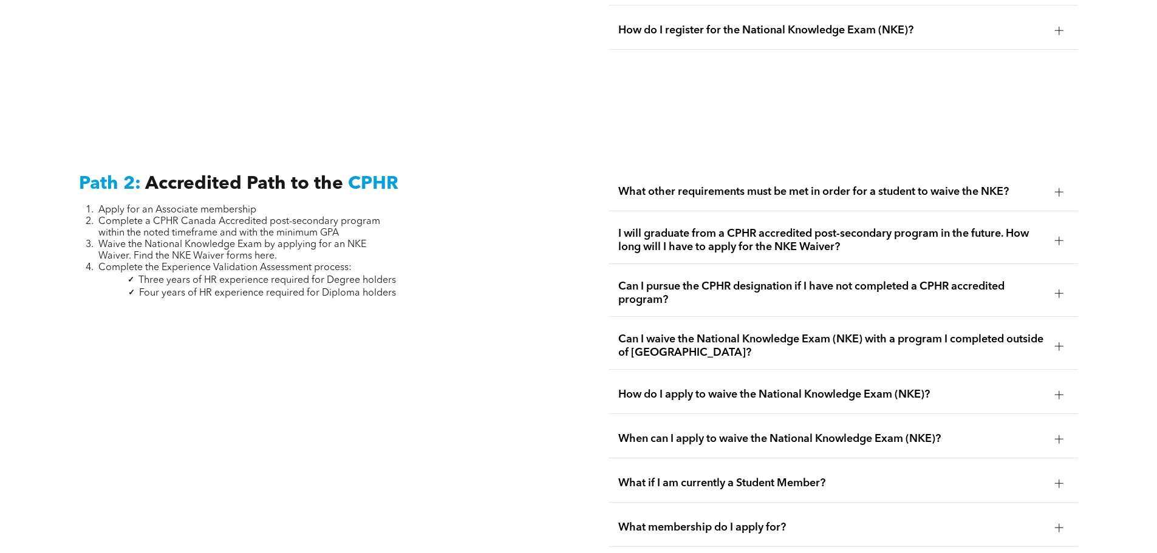
click at [1051, 231] on div at bounding box center [1059, 240] width 18 height 18
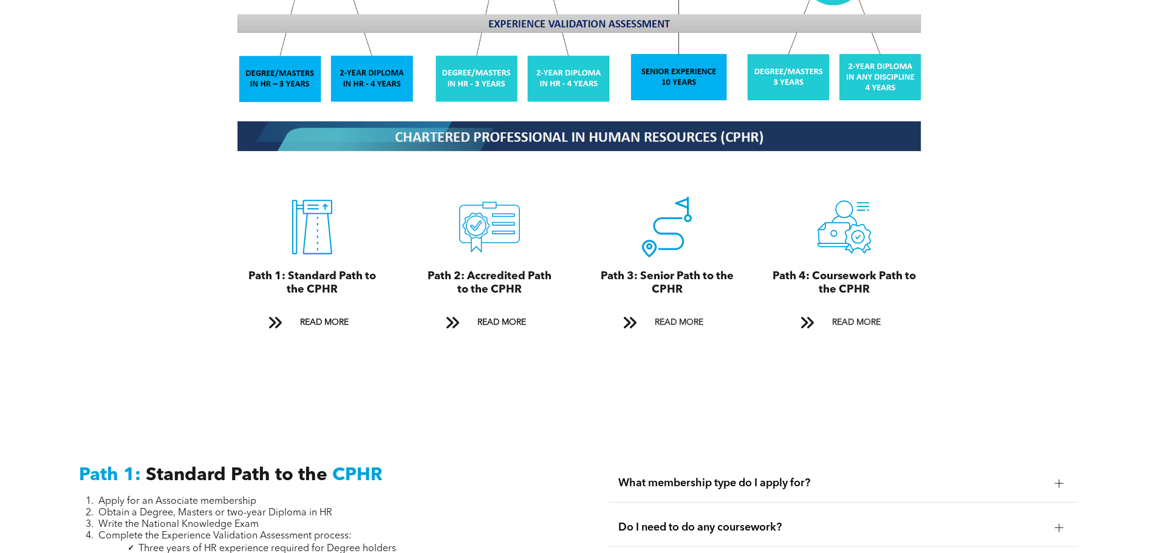
scroll to position [1336, 0]
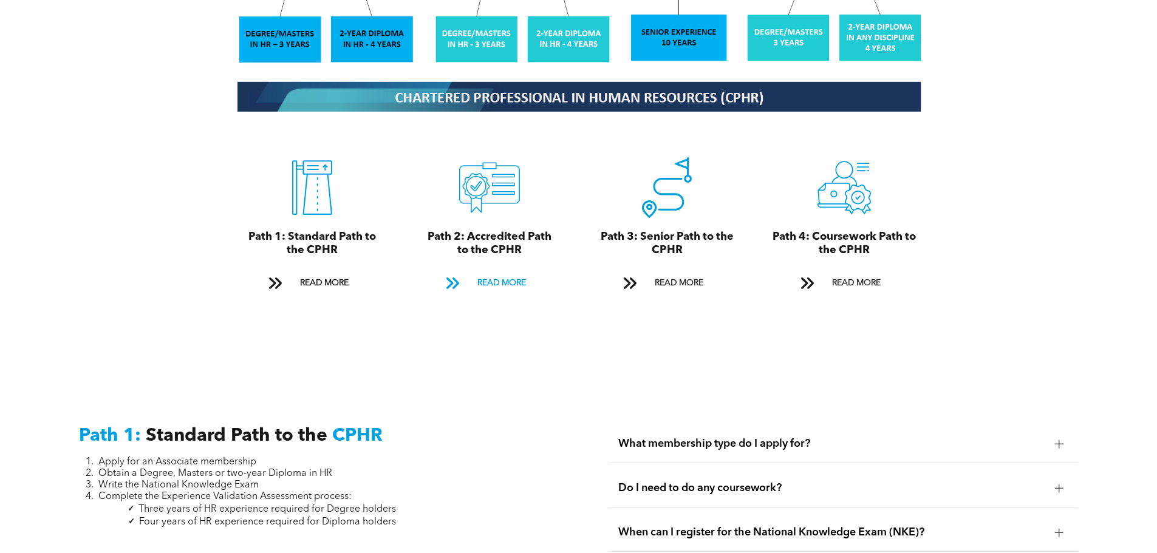
click at [502, 272] on span "READ MORE" at bounding box center [501, 283] width 57 height 22
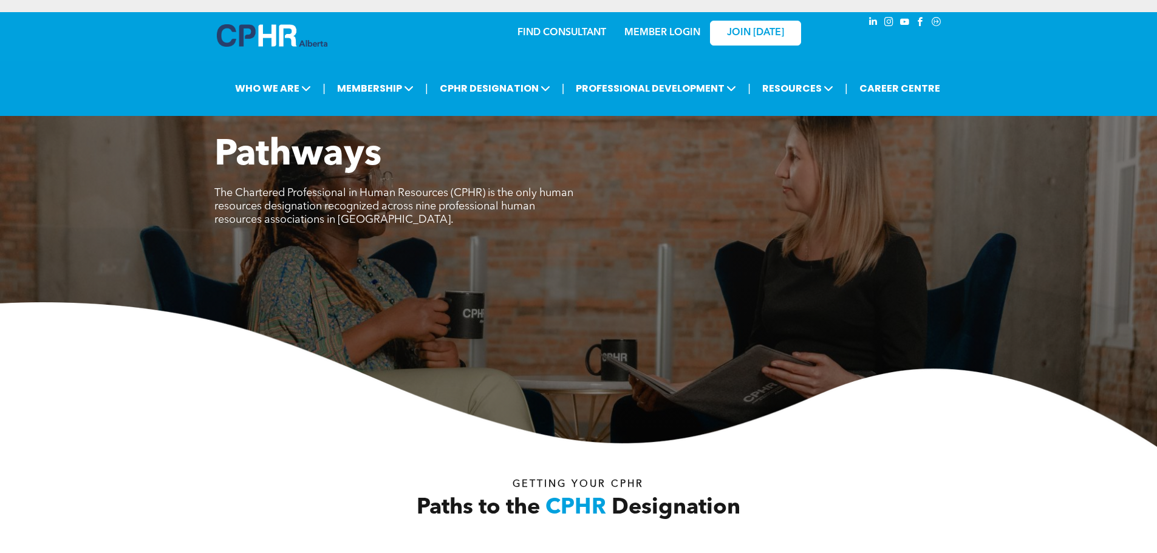
click at [269, 43] on img at bounding box center [272, 35] width 111 height 22
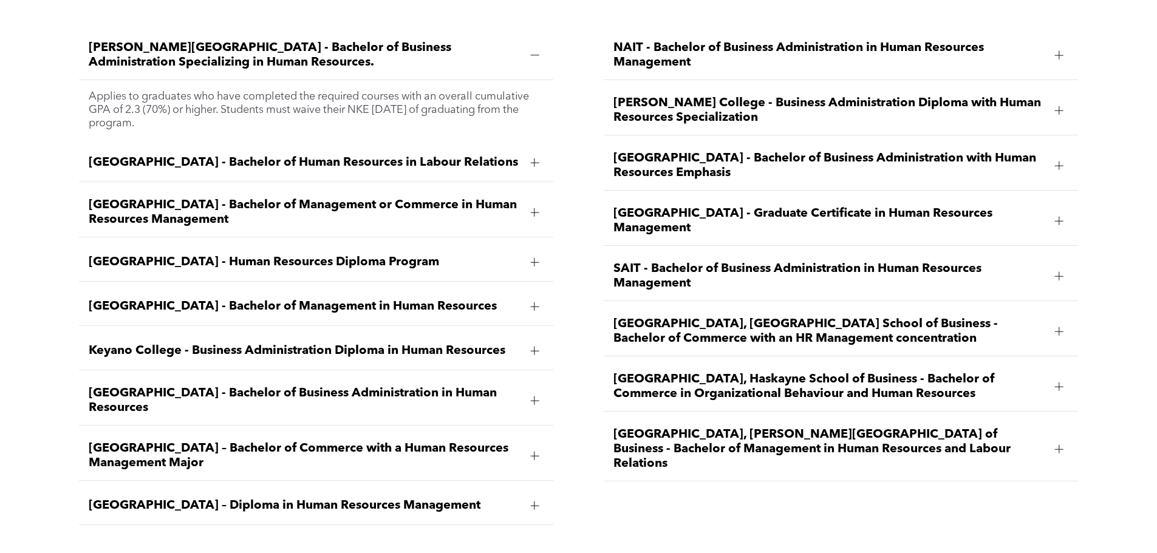
scroll to position [1882, 0]
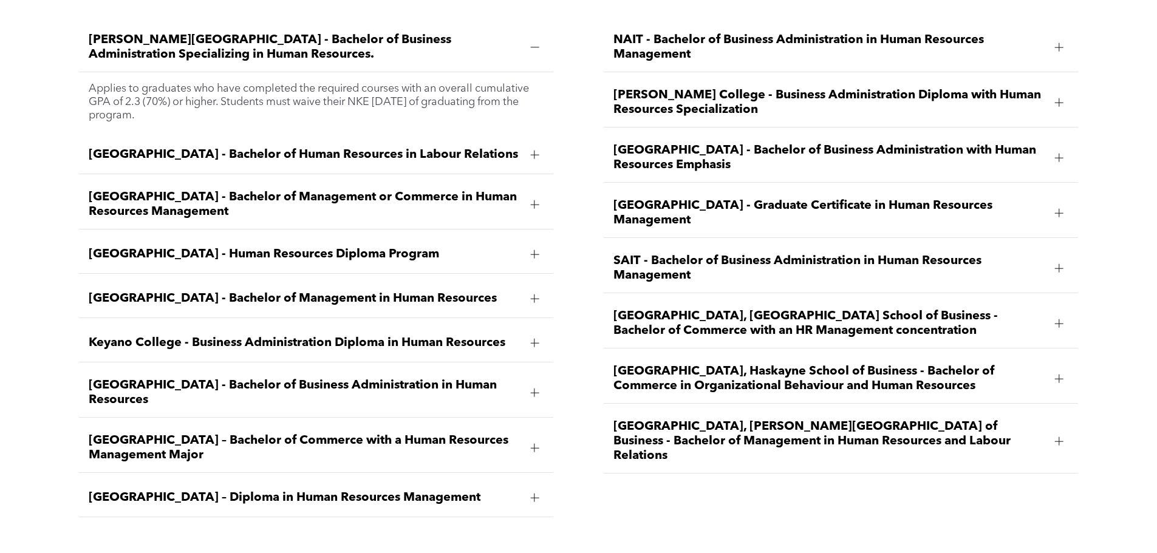
click at [534, 494] on div at bounding box center [534, 498] width 1 height 9
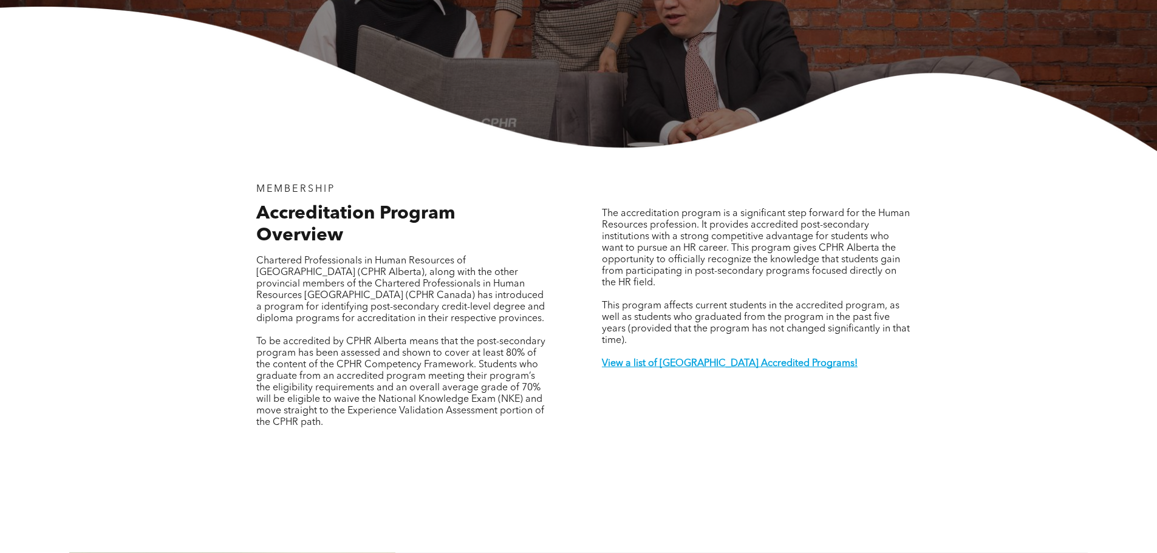
scroll to position [304, 0]
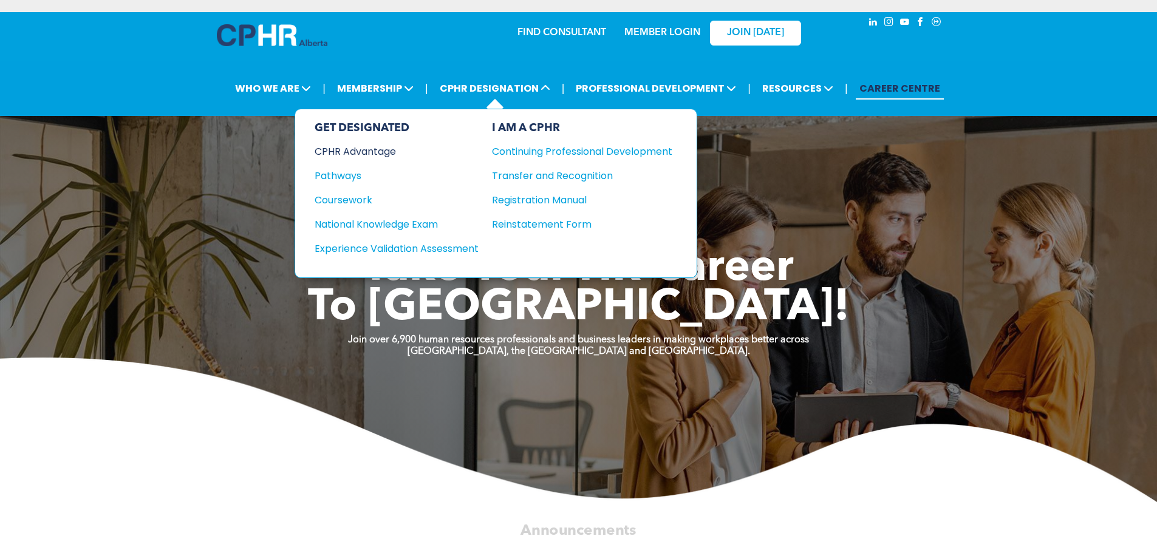
click at [363, 149] on div "CPHR Advantage" at bounding box center [389, 151] width 148 height 15
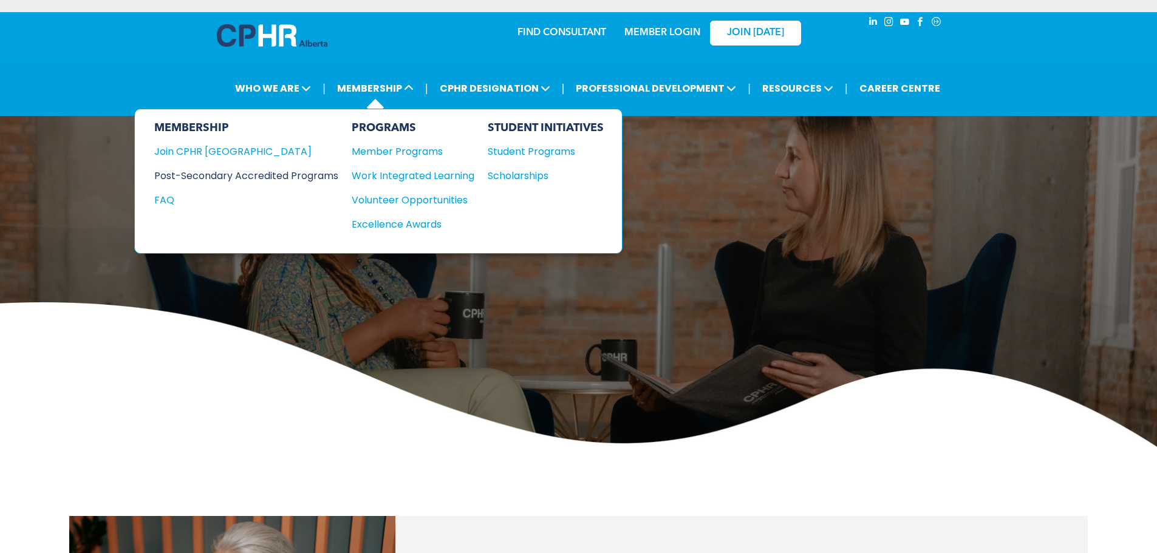
click at [298, 175] on div "Post-Secondary Accredited Programs" at bounding box center [237, 175] width 166 height 15
